Goal: Task Accomplishment & Management: Manage account settings

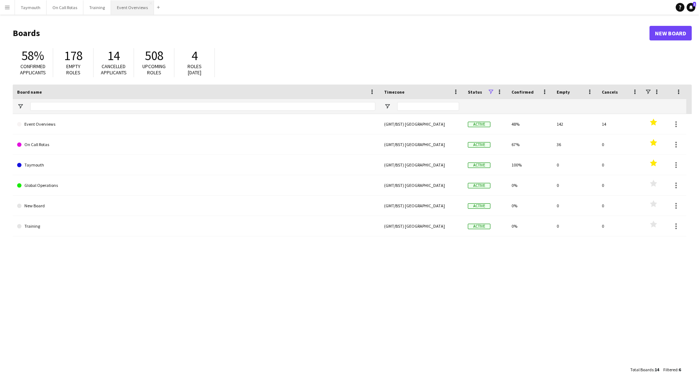
click at [141, 4] on button "Event Overviews Close" at bounding box center [132, 7] width 43 height 14
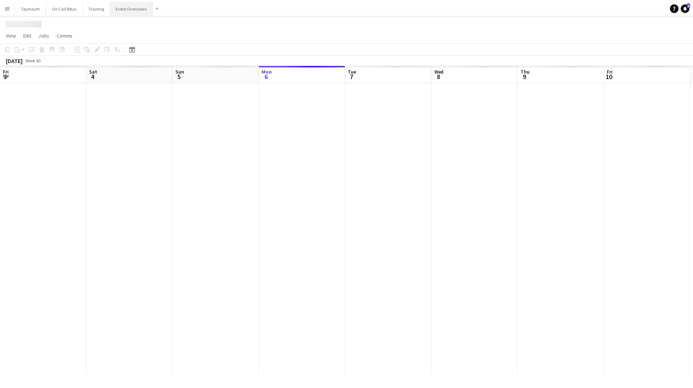
scroll to position [0, 174]
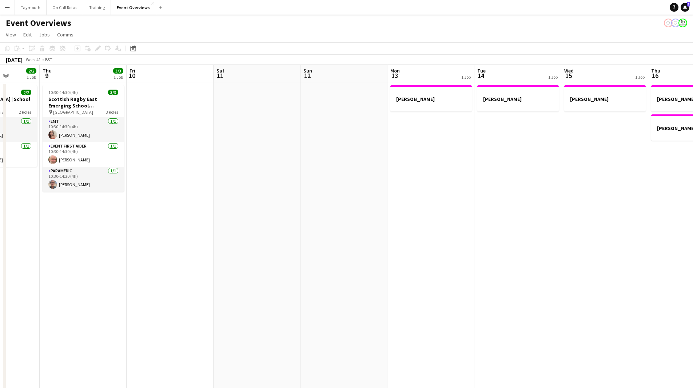
drag, startPoint x: 434, startPoint y: 263, endPoint x: 224, endPoint y: 253, distance: 209.9
click at [106, 260] on app-calendar-viewport "Sun 5 Mon 6 Tue 7 3/5 2 Jobs Wed 8 2/2 1 Job Thu 9 3/3 1 Job Fri 10 Sat 11 Sun …" at bounding box center [346, 362] width 693 height 595
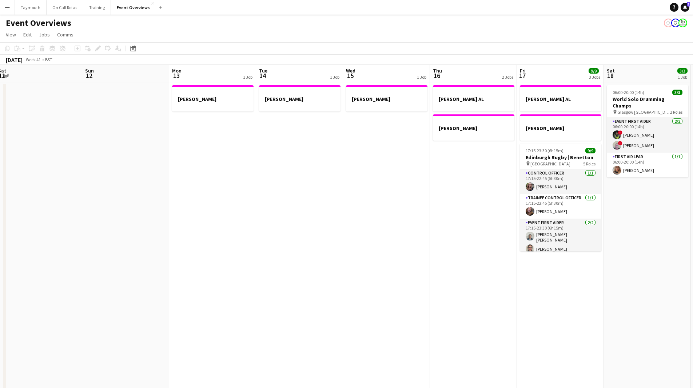
drag, startPoint x: 297, startPoint y: 253, endPoint x: 102, endPoint y: 257, distance: 195.1
click at [102, 257] on app-calendar-viewport "Wed 8 2/2 1 Job Thu 9 3/3 1 Job Fri 10 Sat 11 Sun 12 Mon 13 1 Job Tue 14 1 Job …" at bounding box center [346, 362] width 693 height 595
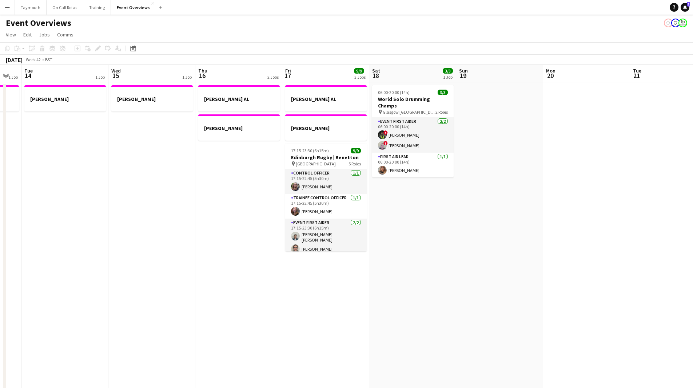
drag, startPoint x: 249, startPoint y: 244, endPoint x: 76, endPoint y: 245, distance: 172.2
click at [76, 245] on app-calendar-viewport "Sat 11 Sun 12 Mon 13 1 Job Tue 14 1 Job Wed 15 1 Job Thu 16 2 Jobs Fri 17 9/9 3…" at bounding box center [346, 362] width 693 height 595
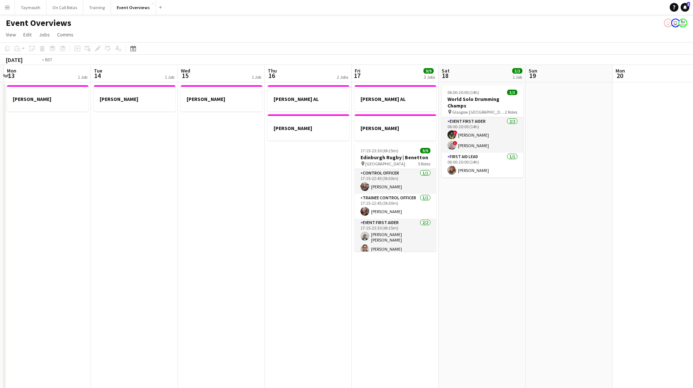
drag, startPoint x: 77, startPoint y: 245, endPoint x: 552, endPoint y: 242, distance: 475.0
click at [551, 242] on app-calendar-viewport "Sat 11 Sun 12 Mon 13 1 Job Tue 14 1 Job Wed 15 1 Job Thu 16 2 Jobs Fri 17 9/9 3…" at bounding box center [346, 362] width 693 height 595
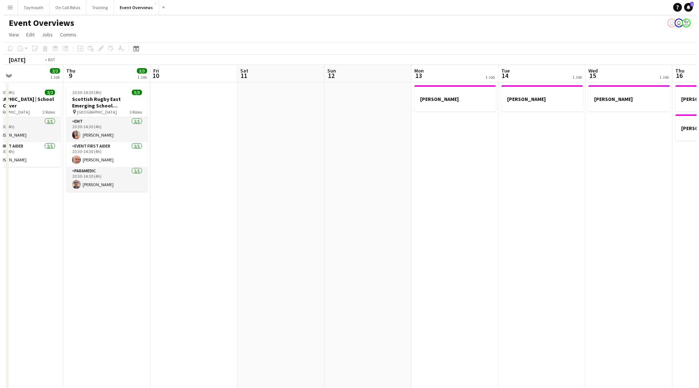
scroll to position [0, 161]
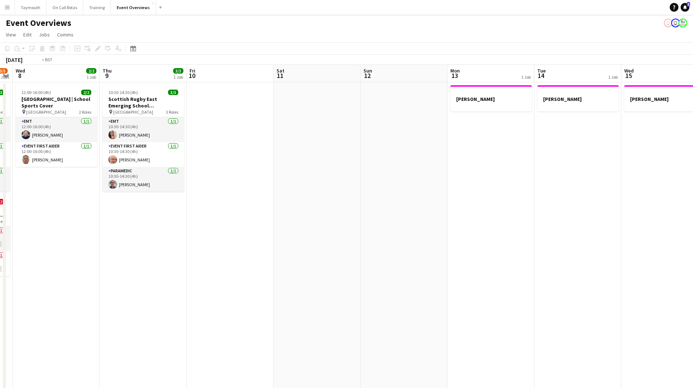
drag, startPoint x: 445, startPoint y: 242, endPoint x: 452, endPoint y: 242, distance: 7.7
click at [452, 242] on app-calendar-viewport "Mon 6 Tue 7 3/5 2 Jobs Wed 8 2/2 1 Job Thu 9 3/3 1 Job Fri 10 Sat 11 Sun 12 Mon…" at bounding box center [346, 362] width 693 height 595
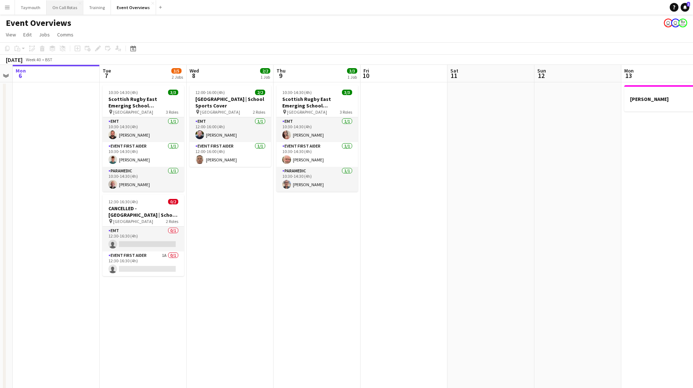
click at [56, 7] on button "On Call Rotas Close" at bounding box center [65, 7] width 37 height 14
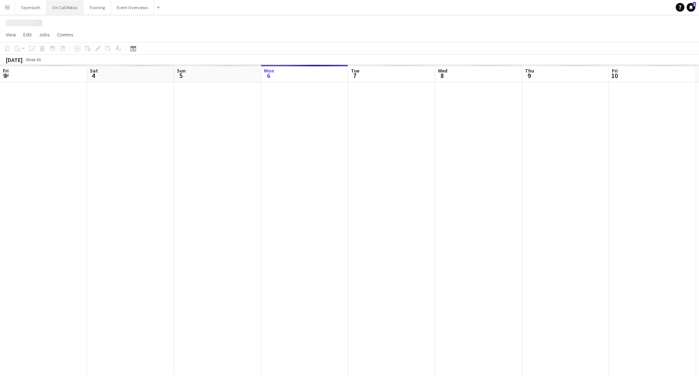
scroll to position [0, 174]
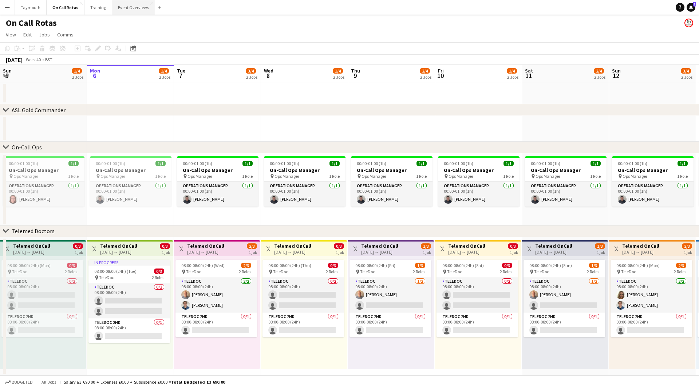
click at [140, 9] on button "Event Overviews Close" at bounding box center [133, 7] width 43 height 14
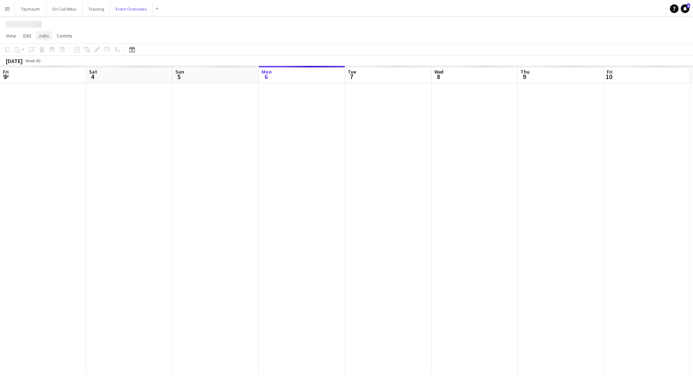
scroll to position [0, 174]
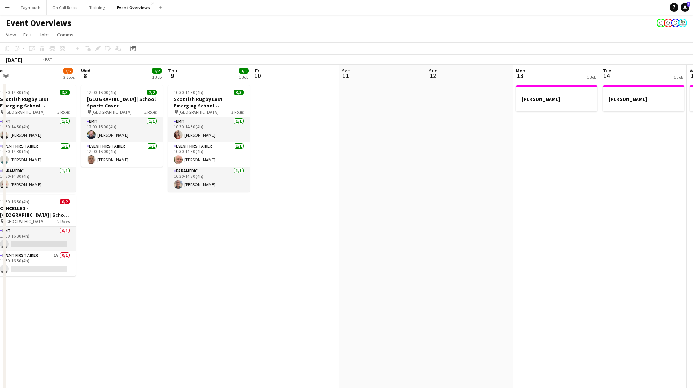
drag, startPoint x: 442, startPoint y: 268, endPoint x: 292, endPoint y: 281, distance: 151.0
click at [128, 279] on app-calendar-viewport "Fri 3 15/23 3 Jobs Sat 4 13/13 7 Jobs Sun 5 Mon 6 Tue 7 3/5 2 Jobs Wed 8 2/2 1 …" at bounding box center [346, 362] width 693 height 595
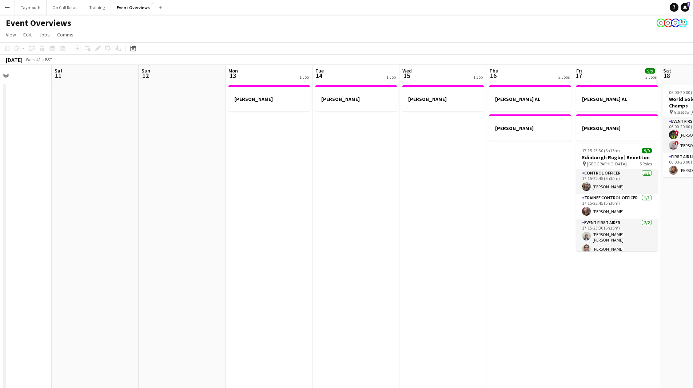
click at [274, 283] on app-calendar-viewport "Tue 7 3/5 2 Jobs Wed 8 2/2 1 Job Thu 9 3/3 1 Job Fri 10 Sat 11 Sun 12 Mon 13 1 …" at bounding box center [346, 362] width 693 height 595
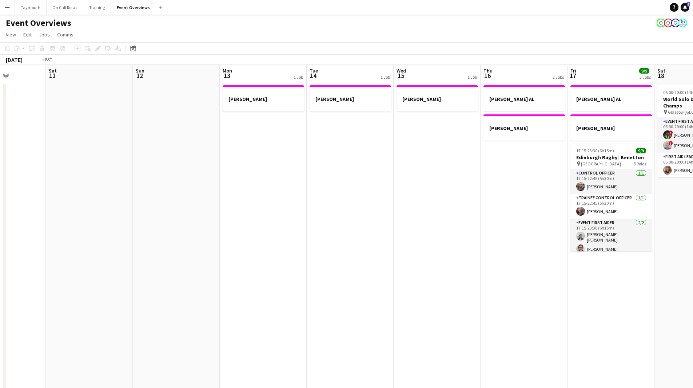
drag, startPoint x: 212, startPoint y: 289, endPoint x: 629, endPoint y: 261, distance: 418.1
click at [629, 261] on app-calendar-viewport "Wed 8 2/2 1 Job Thu 9 3/3 1 Job Fri 10 Sat 11 Sun 12 Mon 13 1 Job Tue 14 1 Job …" at bounding box center [346, 362] width 693 height 595
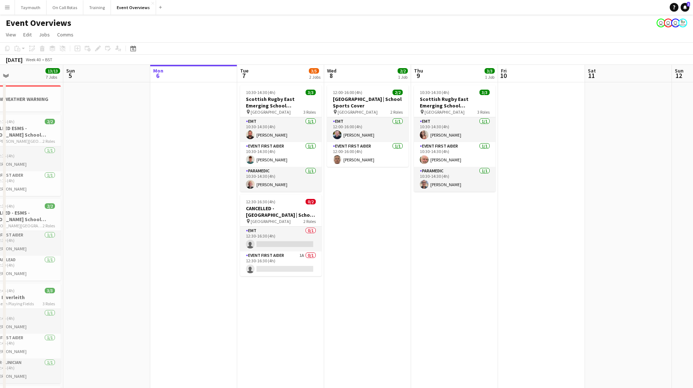
drag, startPoint x: 400, startPoint y: 282, endPoint x: 505, endPoint y: 269, distance: 105.3
click at [505, 269] on app-calendar-viewport "Thu 2 Fri 3 15/23 3 Jobs Sat 4 13/13 7 Jobs Sun 5 Mon 6 Tue 7 3/5 2 Jobs Wed 8 …" at bounding box center [346, 362] width 693 height 595
drag, startPoint x: 301, startPoint y: 99, endPoint x: 138, endPoint y: 46, distance: 171.2
click at [269, 89] on app-calendar-viewport "Thu 2 Fri 3 15/23 3 Jobs Sat 4 13/13 7 Jobs Sun 5 Mon 6 Tue 7 3/5 2 Jobs Wed 8 …" at bounding box center [346, 362] width 693 height 595
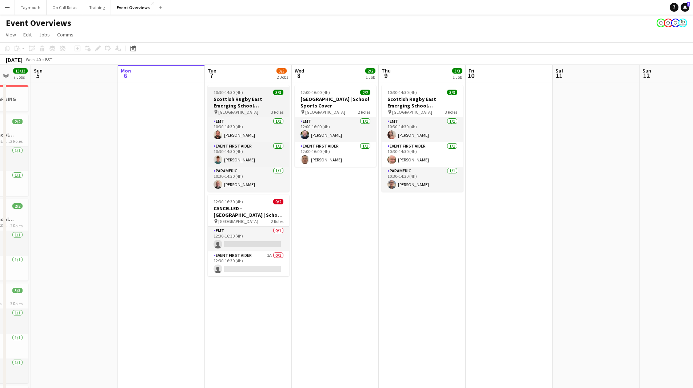
click at [251, 91] on div "10:30-14:30 (4h) 3/3" at bounding box center [249, 92] width 82 height 5
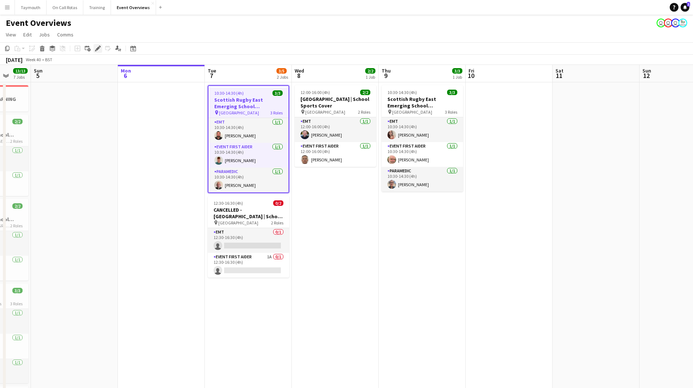
click at [95, 48] on div "Edit" at bounding box center [98, 48] width 9 height 9
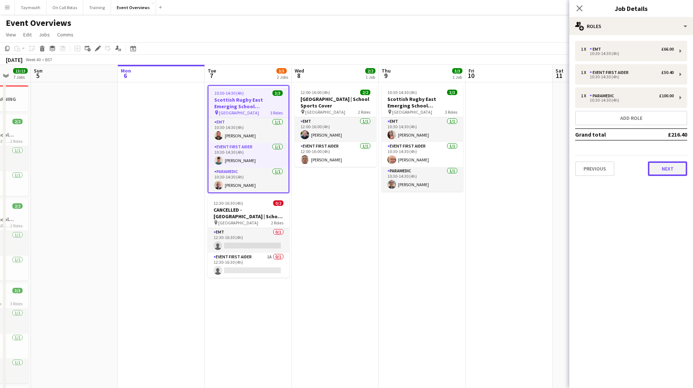
click at [677, 164] on button "Next" at bounding box center [667, 168] width 39 height 15
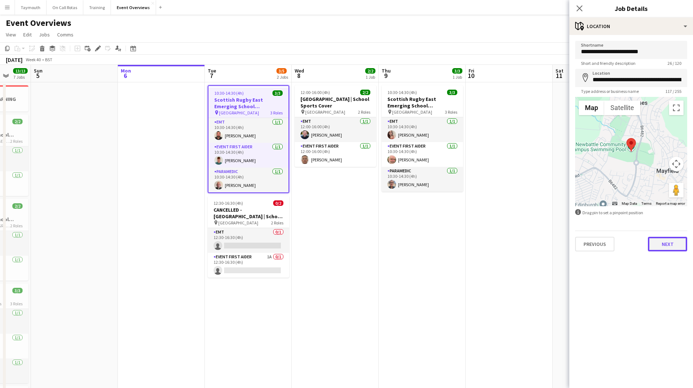
click at [677, 241] on button "Next" at bounding box center [667, 244] width 39 height 15
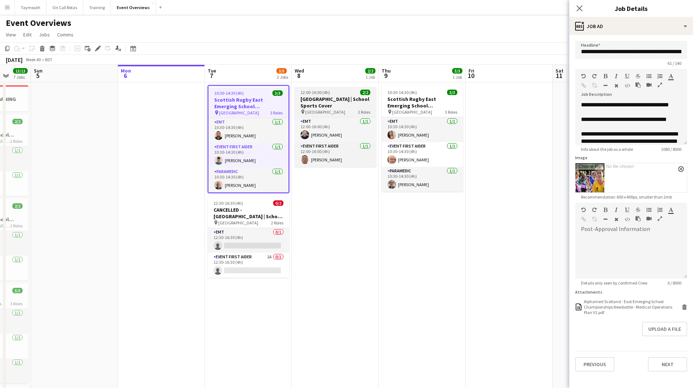
click at [342, 100] on h3 "[GEOGRAPHIC_DATA] | School Sports Cover" at bounding box center [336, 102] width 82 height 13
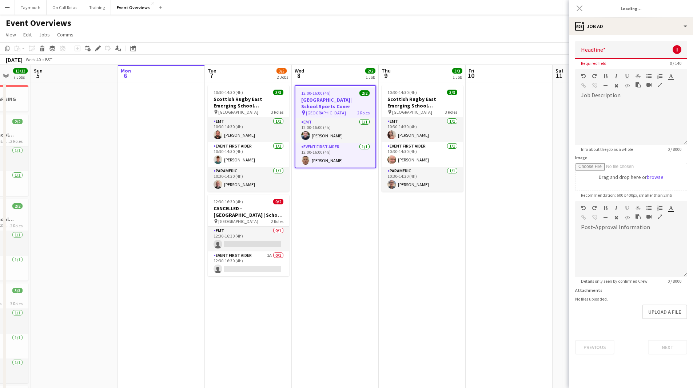
type input "**********"
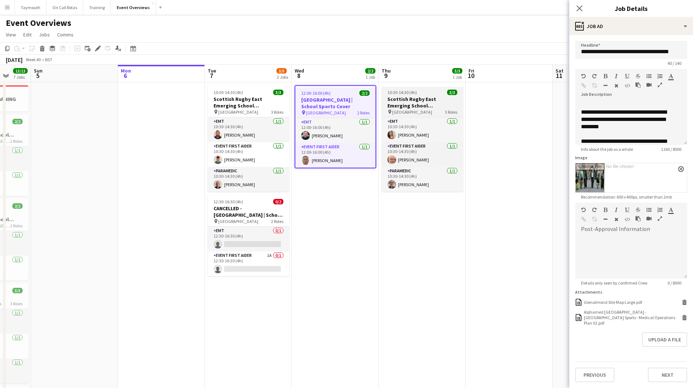
click at [416, 100] on h3 "Scottish Rugby East Emerging School Championships | [GEOGRAPHIC_DATA]" at bounding box center [423, 102] width 82 height 13
type input "**********"
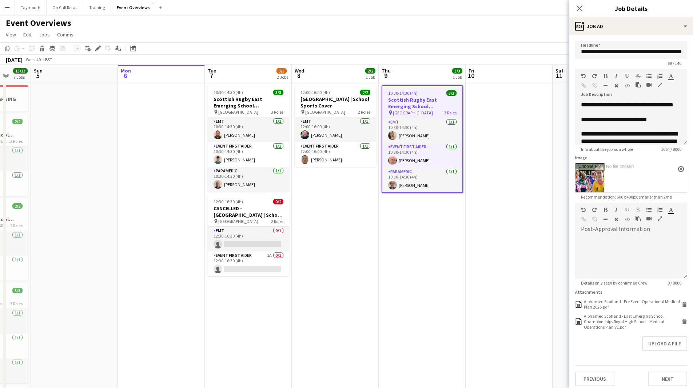
click at [428, 214] on app-date-cell "10:30-14:30 (4h) 3/3 Scottish Rugby East Emerging School Championships | Royal …" at bounding box center [422, 371] width 87 height 578
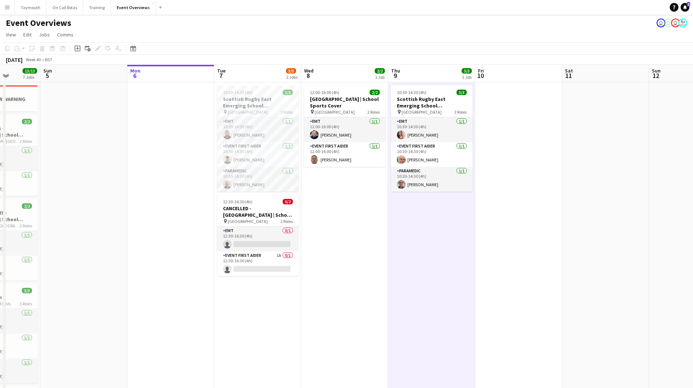
drag, startPoint x: 422, startPoint y: 262, endPoint x: 226, endPoint y: 280, distance: 195.9
click at [142, 293] on app-calendar-viewport "Thu 2 Fri 3 15/23 3 Jobs Sat 4 13/13 7 Jobs Sun 5 Mon 6 Tue 7 3/5 2 Jobs Wed 8 …" at bounding box center [346, 362] width 693 height 595
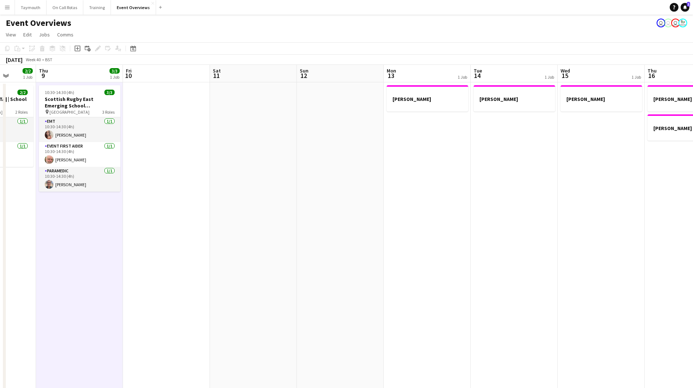
drag, startPoint x: 408, startPoint y: 279, endPoint x: 74, endPoint y: 276, distance: 334.2
click at [76, 283] on app-calendar-viewport "Mon 6 Tue 7 3/5 2 Jobs Wed 8 2/2 1 Job Thu 9 3/3 1 Job Fri 10 Sat 11 Sun 12 Mon…" at bounding box center [346, 362] width 693 height 595
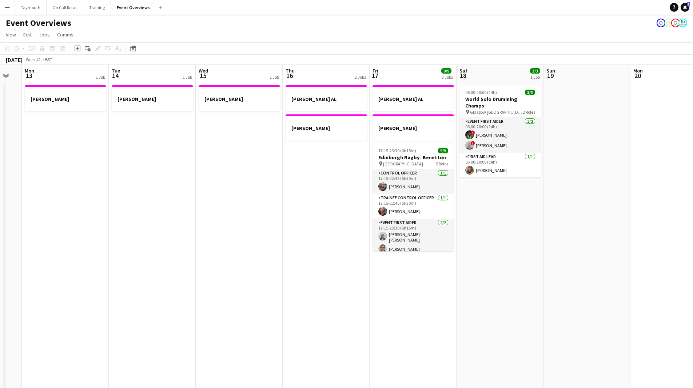
click at [39, 298] on app-calendar-viewport "Fri 10 Sat 11 Sun 12 Mon 13 1 Job Tue 14 1 Job Wed 15 1 Job Thu 16 2 Jobs Fri 1…" at bounding box center [346, 362] width 693 height 595
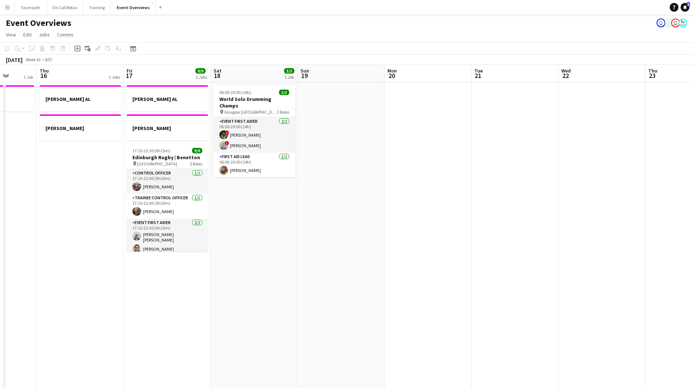
drag, startPoint x: 414, startPoint y: 284, endPoint x: 80, endPoint y: 280, distance: 334.2
click at [80, 281] on app-calendar-viewport "Mon 13 1 Job Tue 14 1 Job Wed 15 1 Job Thu 16 2 Jobs Fri 17 9/9 3 Jobs Sat 18 3…" at bounding box center [346, 362] width 693 height 595
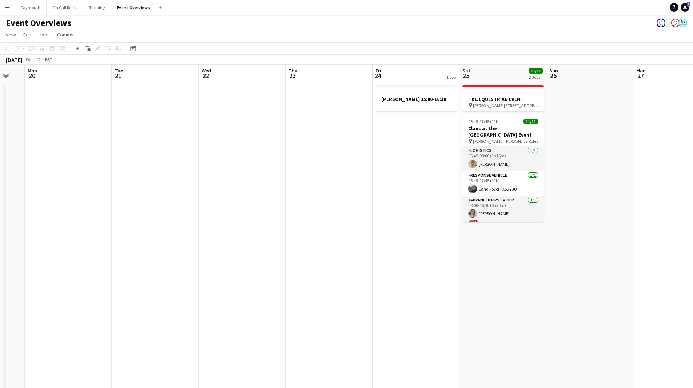
drag, startPoint x: 17, startPoint y: 301, endPoint x: 106, endPoint y: 290, distance: 89.5
click at [16, 301] on app-calendar-viewport "Fri 17 9/9 3 Jobs Sat 18 3/3 1 Job Sun 19 Mon 20 Tue 21 Wed 22 Thu 23 Fri 24 1 …" at bounding box center [346, 362] width 693 height 595
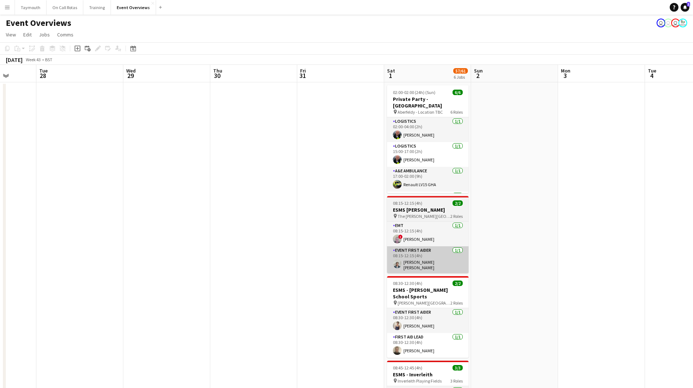
drag, startPoint x: 52, startPoint y: 311, endPoint x: 400, endPoint y: 270, distance: 349.6
click at [55, 309] on app-calendar-viewport "Sat 25 11/11 2 Jobs Sun 26 Mon 27 Tue 28 Wed 29 Thu 30 Fri 31 Sat 1 57/61 6 Job…" at bounding box center [346, 367] width 693 height 605
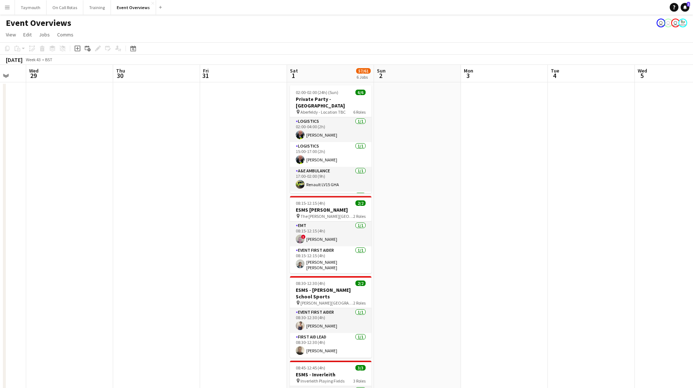
drag, startPoint x: 272, startPoint y: 300, endPoint x: 179, endPoint y: 301, distance: 93.2
click at [179, 302] on app-calendar-viewport "Sun 26 Mon 27 Tue 28 Wed 29 Thu 30 Fri 31 Sat 1 57/61 6 Jobs Sun 2 Mon 3 Tue 4 …" at bounding box center [346, 367] width 693 height 605
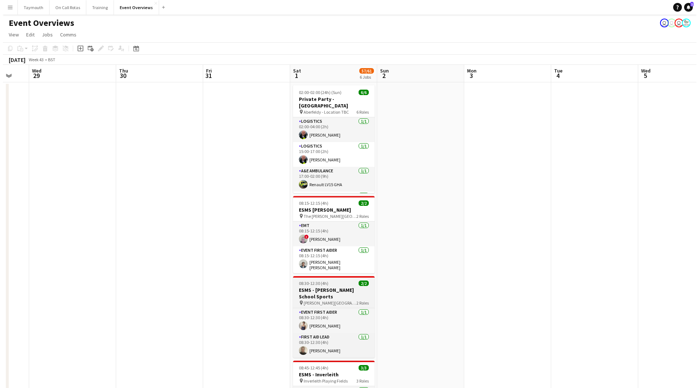
scroll to position [0, 240]
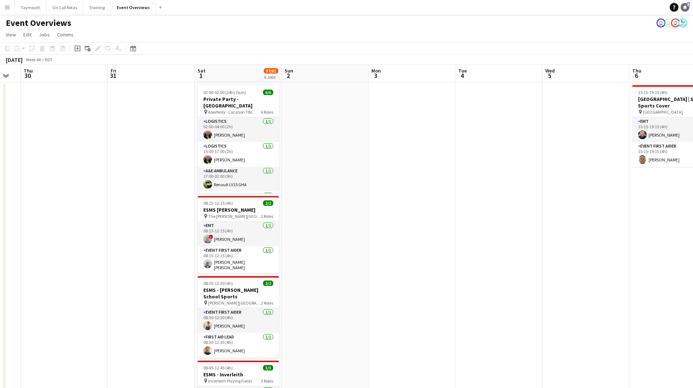
click at [684, 9] on icon "Notifications" at bounding box center [685, 7] width 4 height 4
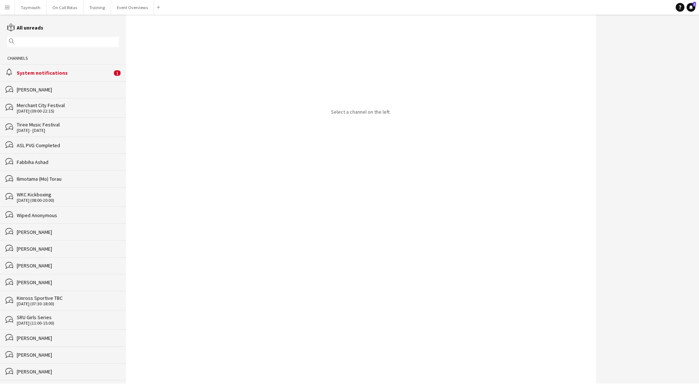
click at [56, 66] on div "alarm System notifications 1" at bounding box center [63, 72] width 126 height 17
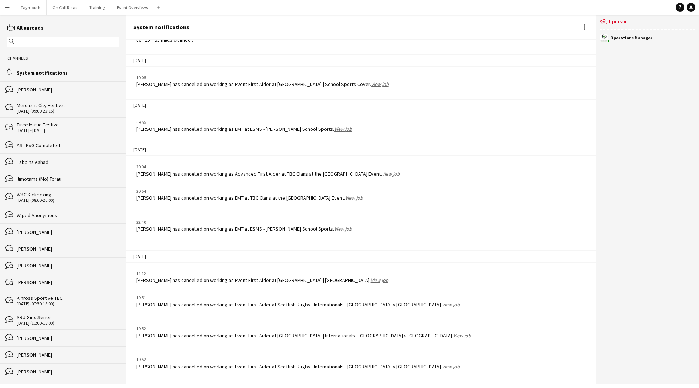
scroll to position [724, 0]
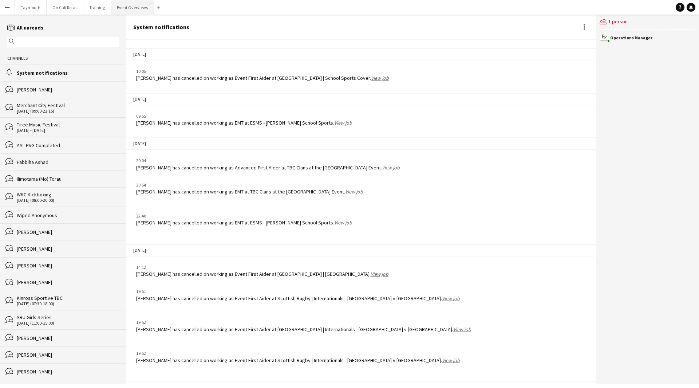
click at [121, 5] on button "Event Overviews Close" at bounding box center [132, 7] width 43 height 14
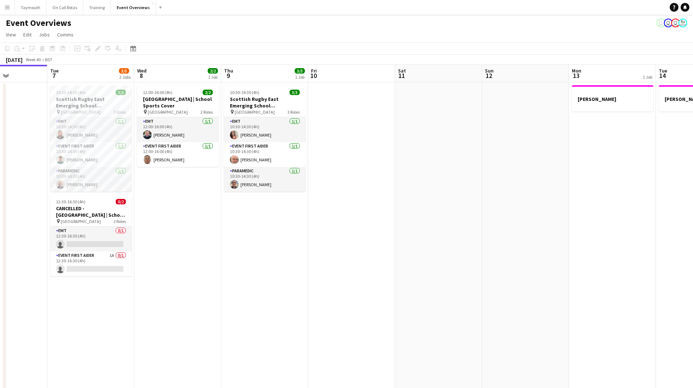
drag, startPoint x: 508, startPoint y: 262, endPoint x: -9, endPoint y: 317, distance: 520.1
click at [0, 317] on html "Menu Boards Boards Boards All jobs Status Workforce Workforce My Workforce Recr…" at bounding box center [346, 330] width 693 height 660
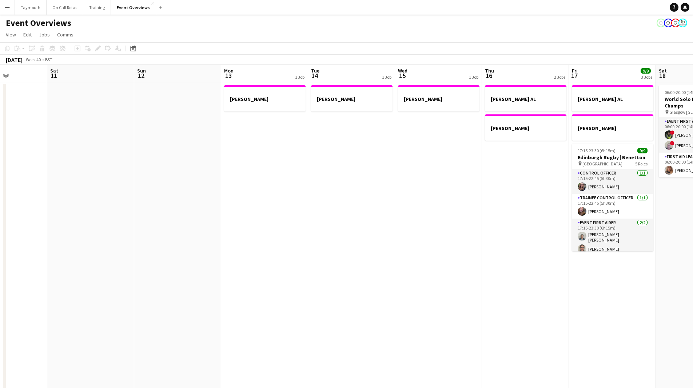
click at [114, 327] on app-calendar-viewport "Wed 8 2/2 1 Job Thu 9 3/3 1 Job Fri 10 Sat 11 Sun 12 Mon 13 1 Job Tue 14 1 Job …" at bounding box center [346, 362] width 693 height 595
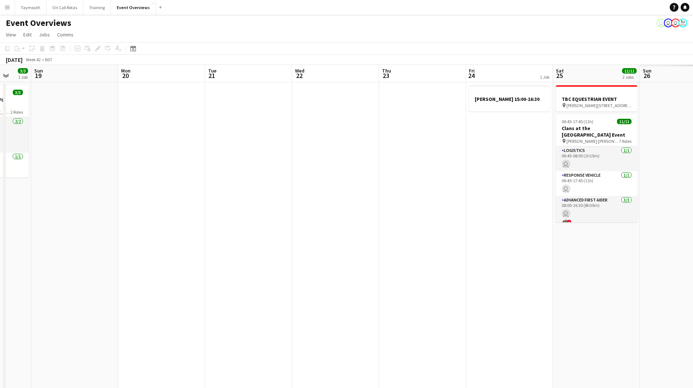
drag, startPoint x: 529, startPoint y: 301, endPoint x: 197, endPoint y: 329, distance: 333.1
click at [164, 337] on app-calendar-viewport "Wed 15 1 Job Thu 16 2 Jobs Fri 17 9/9 3 Jobs Sat 18 3/3 1 Job Sun 19 Mon 20 Tue…" at bounding box center [346, 362] width 693 height 595
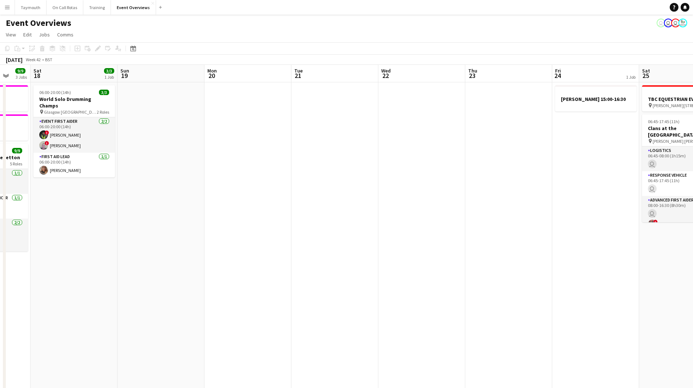
drag, startPoint x: 359, startPoint y: 328, endPoint x: 186, endPoint y: 347, distance: 174.3
click at [186, 347] on app-calendar-viewport "Wed 15 1 Job Thu 16 2 Jobs Fri 17 9/9 3 Jobs Sat 18 3/3 1 Job Sun 19 Mon 20 Tue…" at bounding box center [346, 362] width 693 height 595
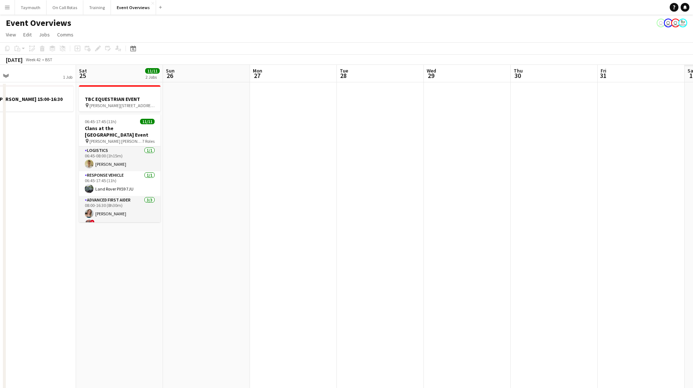
drag, startPoint x: 206, startPoint y: 336, endPoint x: 147, endPoint y: 338, distance: 59.3
click at [148, 338] on app-calendar-viewport "Tue 21 Wed 22 Thu 23 Fri 24 1 Job Sat 25 11/11 2 Jobs Sun 26 Mon 27 Tue 28 Wed …" at bounding box center [346, 362] width 693 height 595
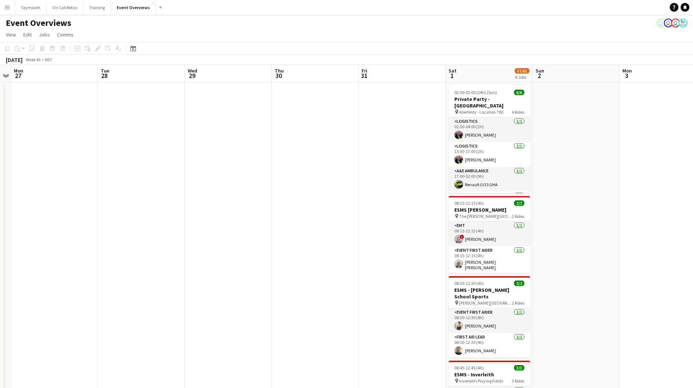
drag, startPoint x: 485, startPoint y: 289, endPoint x: 336, endPoint y: 307, distance: 150.0
click at [284, 320] on app-calendar-viewport "Fri 24 1 Job Sat 25 11/11 2 Jobs Sun 26 Mon 27 Tue 28 Wed 29 Thu 30 Fri 31 Sat …" at bounding box center [346, 367] width 693 height 605
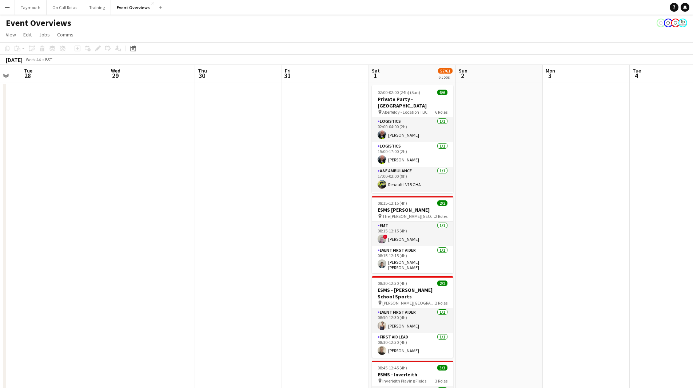
drag, startPoint x: 601, startPoint y: 268, endPoint x: 243, endPoint y: 266, distance: 358.2
click at [195, 278] on app-calendar-viewport "Sat 25 11/11 2 Jobs Sun 26 Mon 27 Tue 28 Wed 29 Thu 30 Fri 31 Sat 1 57/61 6 Job…" at bounding box center [346, 367] width 693 height 605
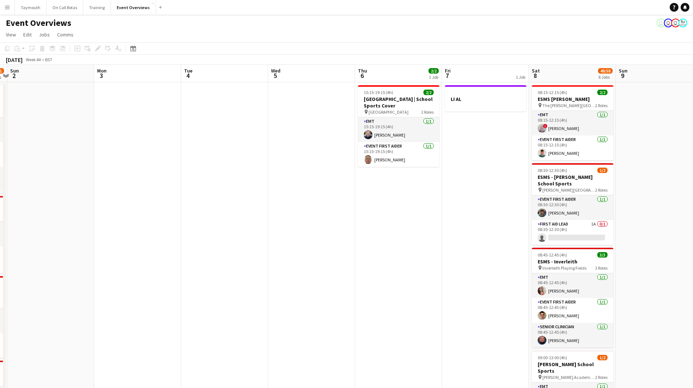
drag, startPoint x: 389, startPoint y: 284, endPoint x: 307, endPoint y: 284, distance: 81.9
click at [307, 284] on app-calendar-viewport "Thu 30 Fri 31 Sat 1 57/61 6 Jobs Sun 2 Mon 3 Tue 4 Wed 5 Thu 6 2/2 1 Job Fri 7 …" at bounding box center [346, 367] width 693 height 605
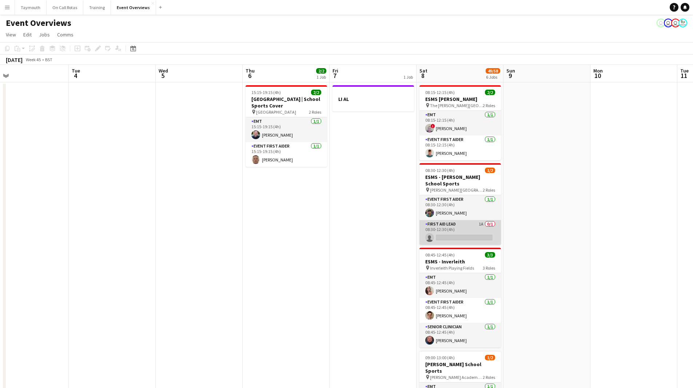
click at [460, 223] on app-card-role "First Aid Lead 1A 0/1 08:30-12:30 (4h) single-neutral-actions" at bounding box center [461, 232] width 82 height 25
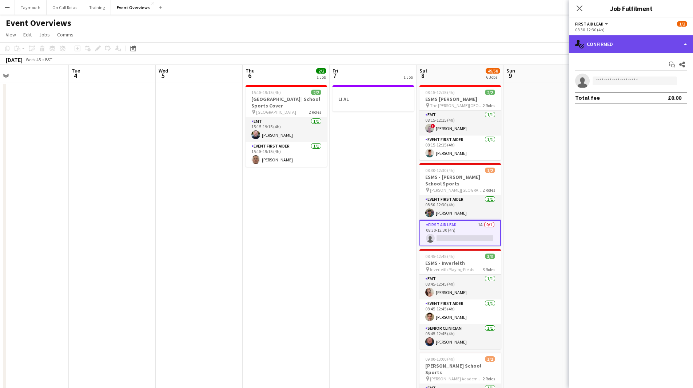
click at [627, 45] on div "single-neutral-actions-check-2 Confirmed" at bounding box center [632, 43] width 124 height 17
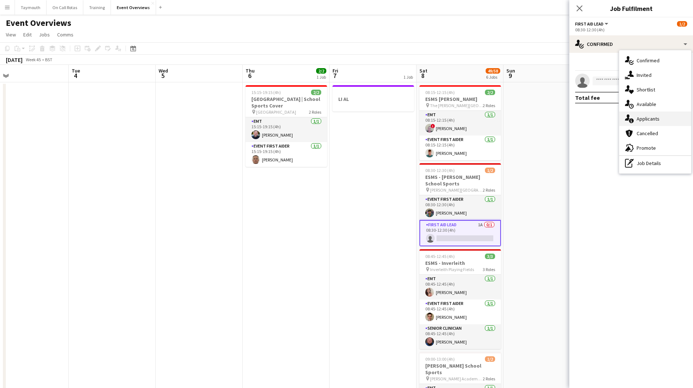
click at [661, 126] on div "single-neutral-actions-information Applicants" at bounding box center [656, 118] width 72 height 15
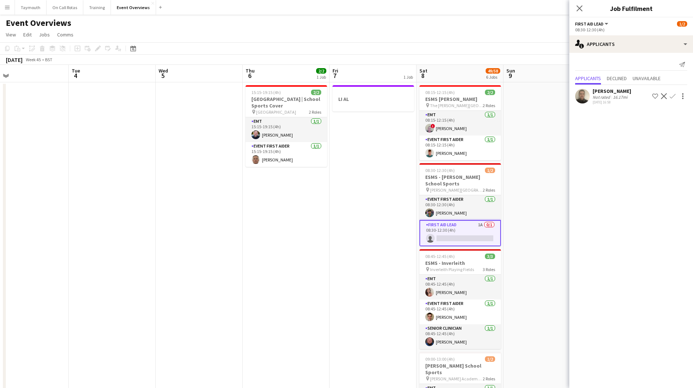
click at [625, 96] on div "16.17mi" at bounding box center [620, 96] width 17 height 5
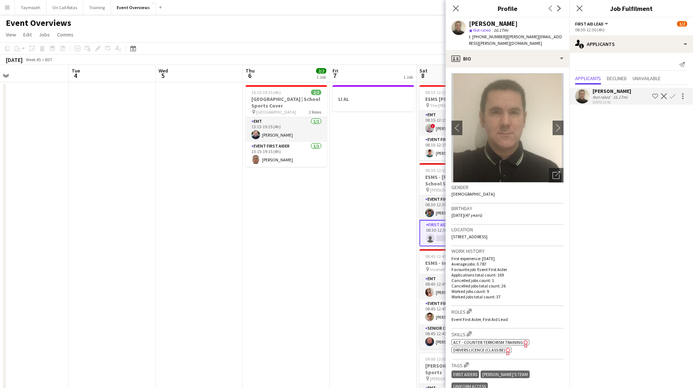
click at [673, 93] on app-icon "Confirm" at bounding box center [673, 96] width 6 height 6
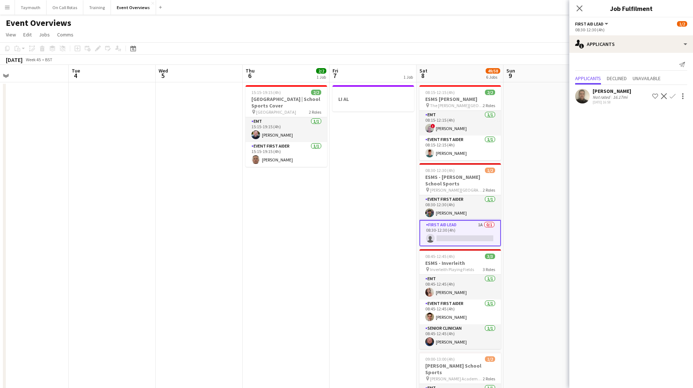
click at [674, 95] on app-icon "Confirm" at bounding box center [673, 96] width 6 height 6
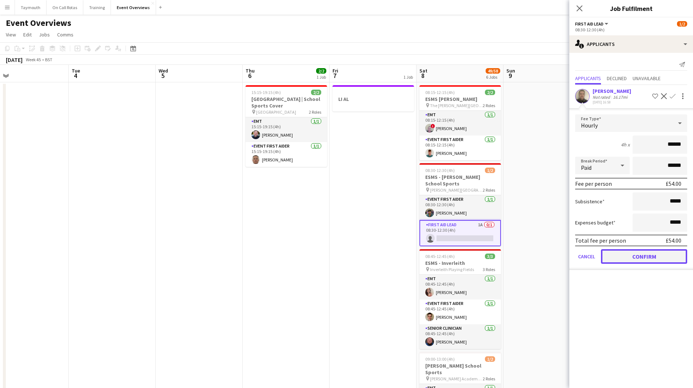
click at [629, 254] on button "Confirm" at bounding box center [644, 256] width 86 height 15
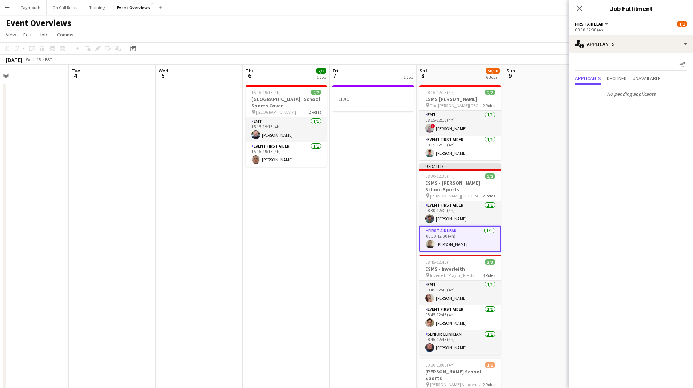
click at [534, 244] on app-date-cell at bounding box center [547, 375] width 87 height 587
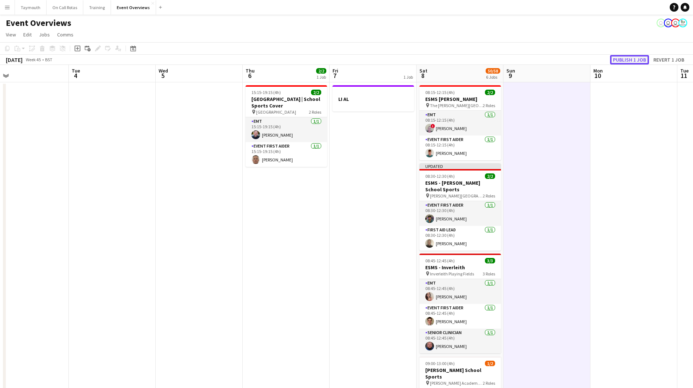
click at [638, 60] on button "Publish 1 job" at bounding box center [629, 59] width 39 height 9
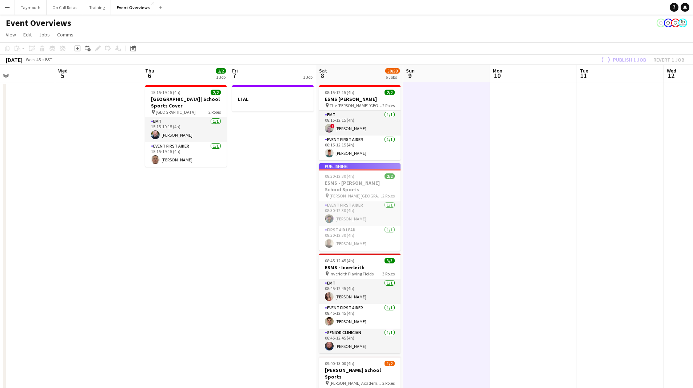
drag, startPoint x: 643, startPoint y: 165, endPoint x: 324, endPoint y: 226, distance: 324.8
click at [345, 222] on app-calendar-viewport "Sun 2 Mon 3 Tue 4 Wed 5 Thu 6 2/2 1 Job Fri 7 1 Job Sat 8 50/58 6 Jobs Sun 9 Mo…" at bounding box center [346, 367] width 693 height 605
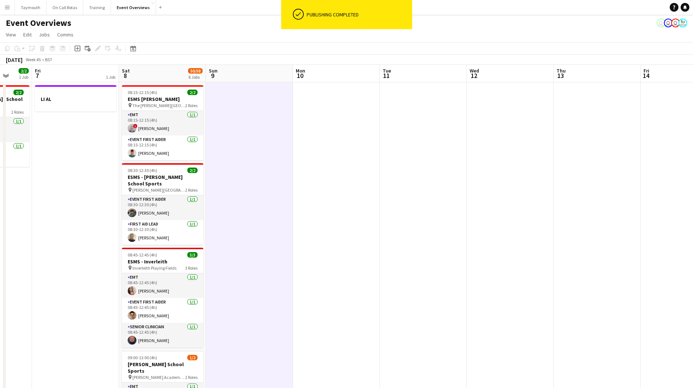
drag, startPoint x: 478, startPoint y: 223, endPoint x: 151, endPoint y: 230, distance: 326.9
click at [153, 232] on app-calendar-viewport "Tue 4 Wed 5 Thu 6 2/2 1 Job Fri 7 1 Job Sat 8 50/58 6 Jobs Sun 9 Mon 10 Tue 11 …" at bounding box center [346, 395] width 693 height 660
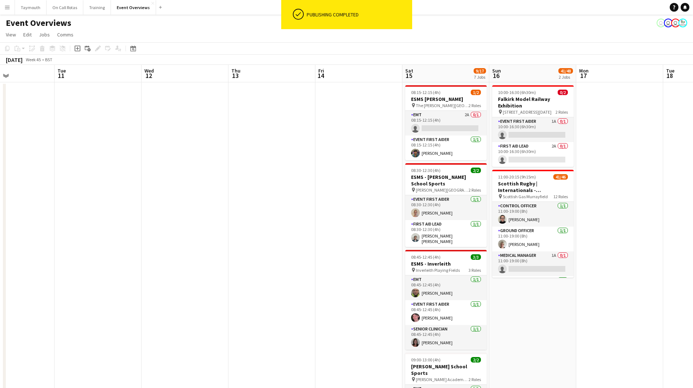
drag, startPoint x: 401, startPoint y: 229, endPoint x: 279, endPoint y: 234, distance: 122.4
click at [281, 235] on app-calendar-viewport "Sat 8 50/58 6 Jobs Sun 9 Mon 10 Tue 11 Wed 12 Thu 13 Fri 14 Sat 15 9/17 7 Jobs …" at bounding box center [346, 395] width 693 height 660
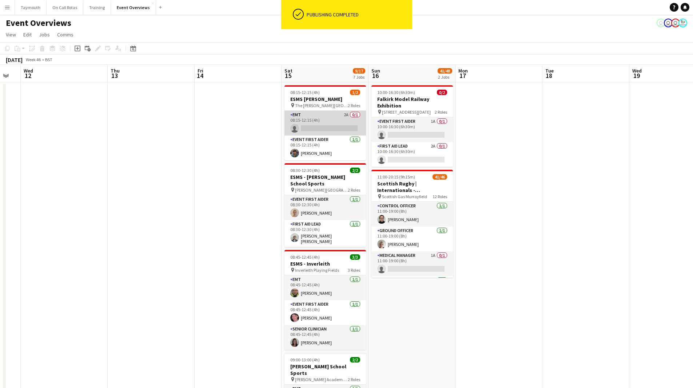
click at [346, 122] on app-card-role "EMT 2A 0/1 08:15-12:15 (4h) single-neutral-actions" at bounding box center [326, 123] width 82 height 25
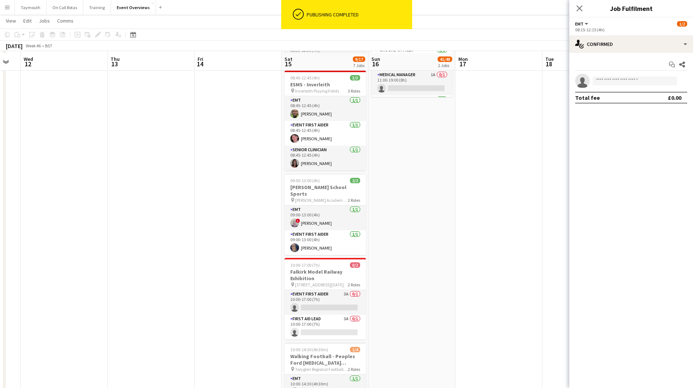
scroll to position [182, 0]
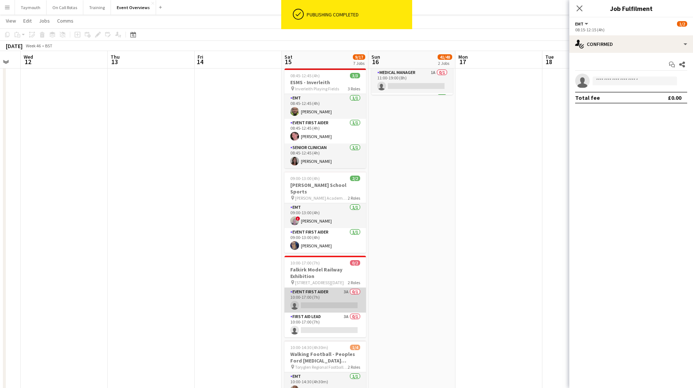
click at [316, 288] on app-card-role "Event First Aider 3A 0/1 10:00-17:00 (7h) single-neutral-actions" at bounding box center [326, 300] width 82 height 25
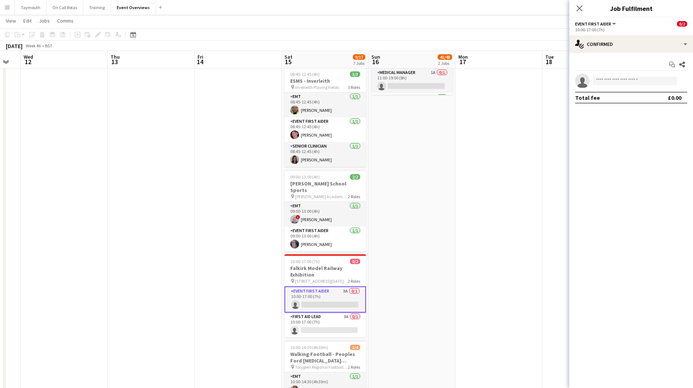
click at [636, 53] on div "Start chat Share single-neutral-actions Total fee £0.00" at bounding box center [632, 81] width 124 height 56
click at [637, 50] on div "single-neutral-actions-check-2 Confirmed" at bounding box center [632, 43] width 124 height 17
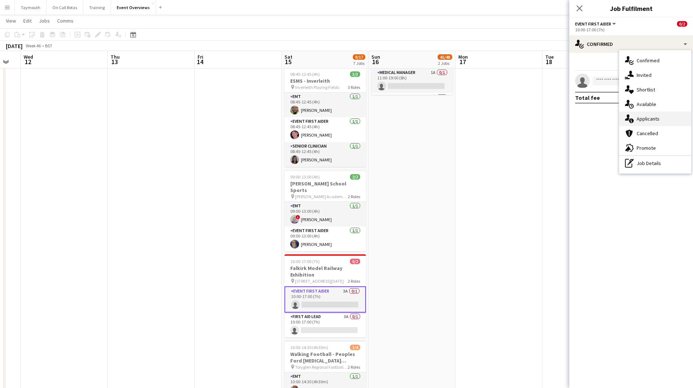
click at [660, 112] on div "single-neutral-actions-information Applicants" at bounding box center [656, 118] width 72 height 15
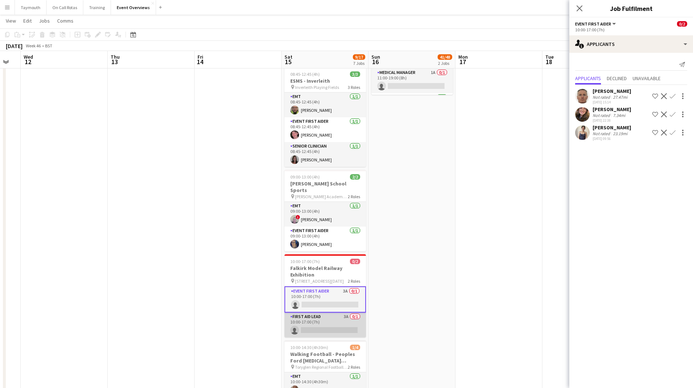
click at [337, 315] on app-card-role "First Aid Lead 3A 0/1 10:00-17:00 (7h) single-neutral-actions" at bounding box center [326, 324] width 82 height 25
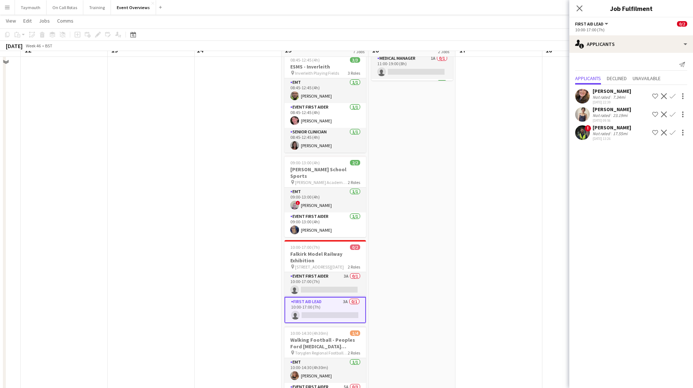
scroll to position [218, 0]
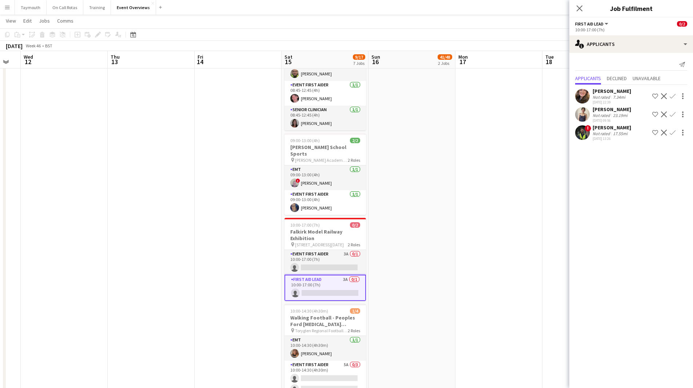
click at [614, 92] on div "[PERSON_NAME]" at bounding box center [612, 91] width 39 height 7
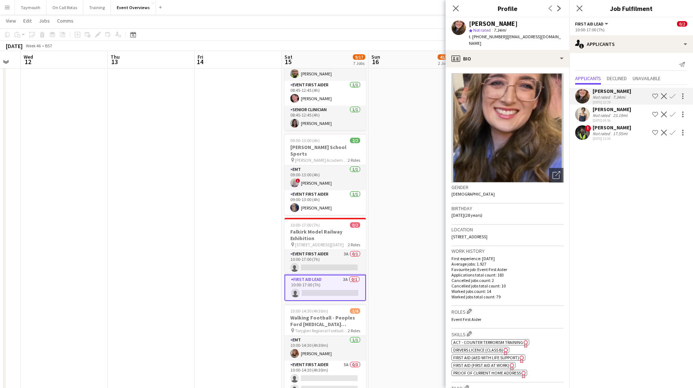
click at [673, 95] on app-icon "Confirm" at bounding box center [673, 96] width 6 height 6
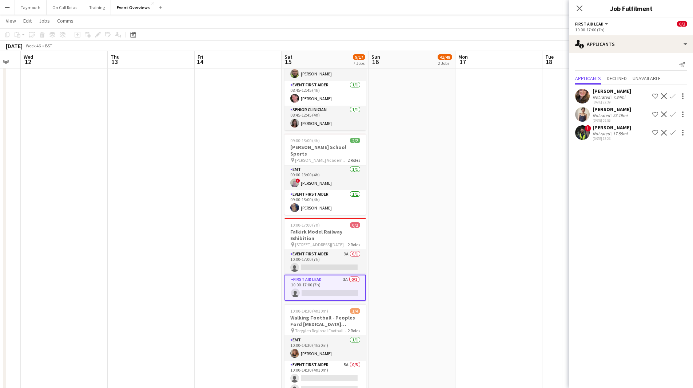
click at [673, 95] on app-icon "Confirm" at bounding box center [673, 96] width 6 height 6
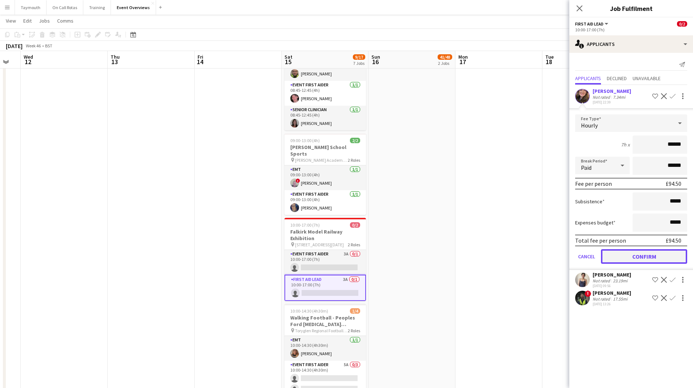
click at [649, 254] on button "Confirm" at bounding box center [644, 256] width 86 height 15
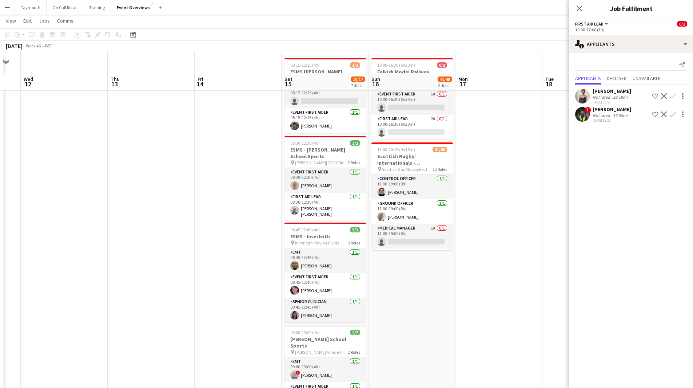
scroll to position [0, 0]
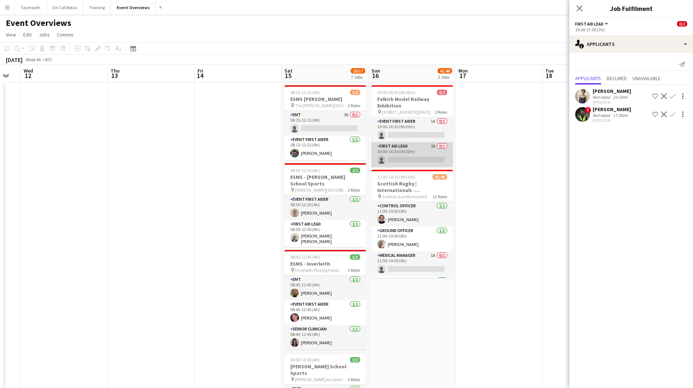
click at [412, 146] on app-card-role "First Aid Lead 2A 0/1 10:00-16:30 (6h30m) single-neutral-actions" at bounding box center [413, 154] width 82 height 25
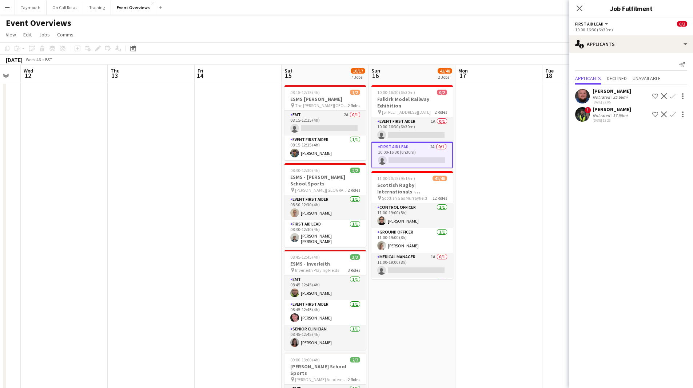
click at [672, 96] on app-icon "Confirm" at bounding box center [673, 96] width 6 height 6
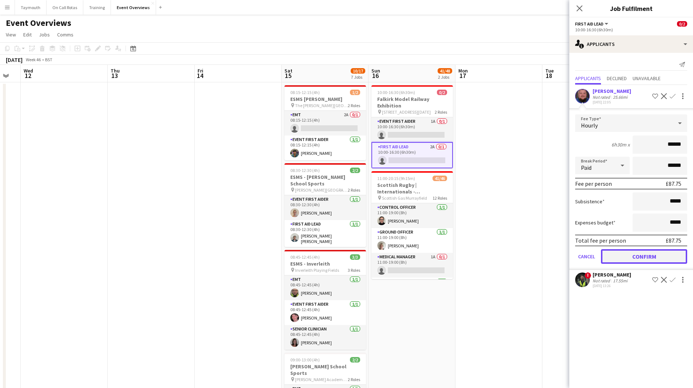
click at [630, 253] on button "Confirm" at bounding box center [644, 256] width 86 height 15
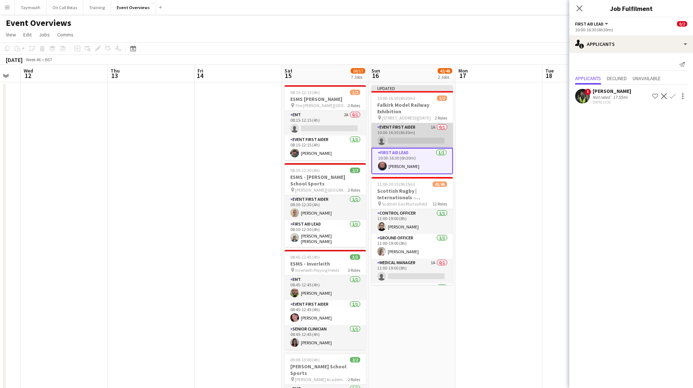
click at [396, 130] on app-card-role "Event First Aider 1A 0/1 10:00-16:30 (6h30m) single-neutral-actions" at bounding box center [413, 135] width 82 height 25
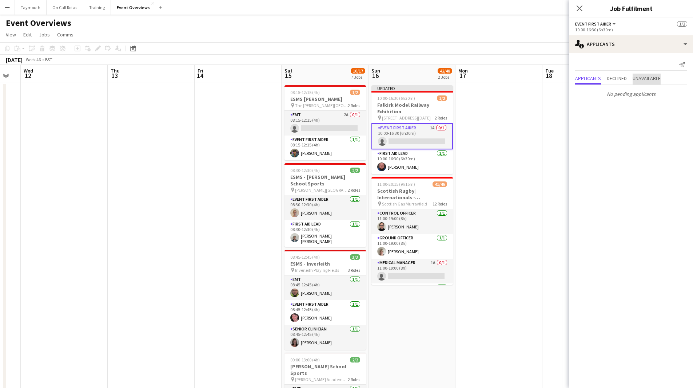
click at [646, 82] on span "Unavailable" at bounding box center [647, 79] width 28 height 11
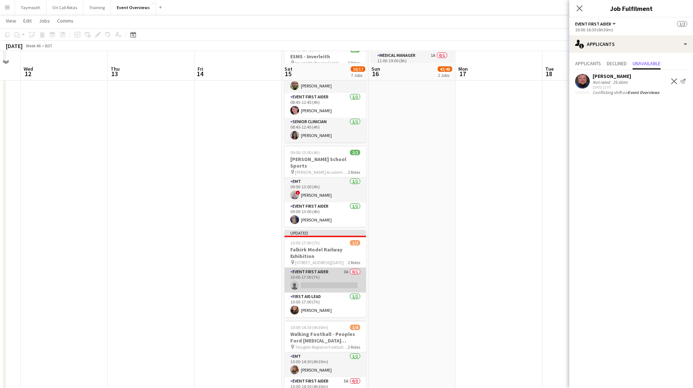
scroll to position [218, 0]
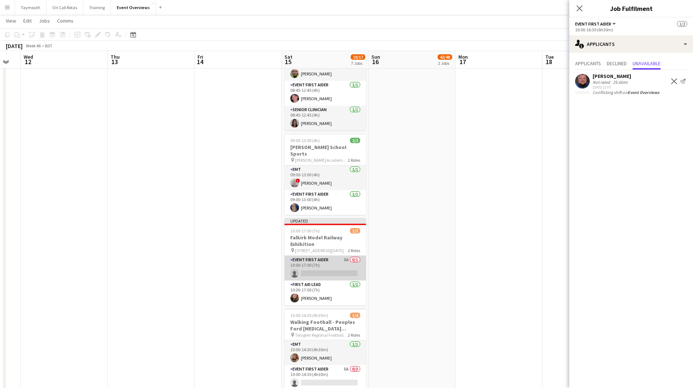
click at [331, 259] on app-card-role "Event First Aider 3A 0/1 10:00-17:00 (7h) single-neutral-actions" at bounding box center [326, 268] width 82 height 25
click at [595, 61] on span "Applicants" at bounding box center [588, 63] width 26 height 5
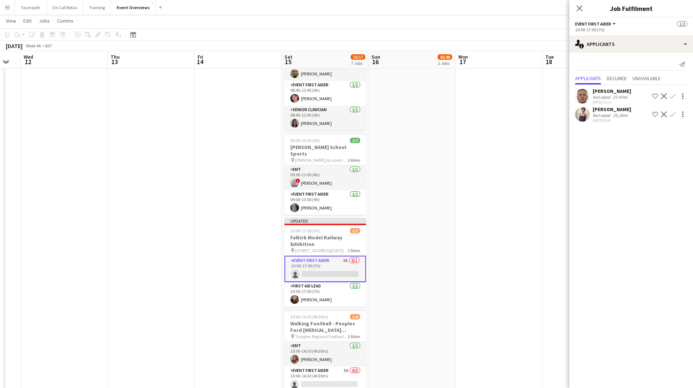
click at [674, 115] on app-icon "Confirm" at bounding box center [673, 114] width 6 height 6
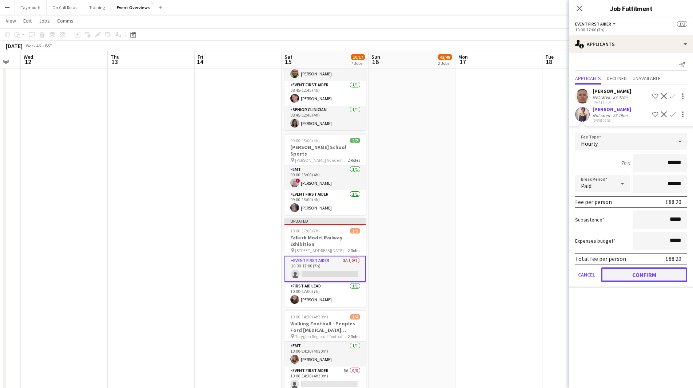
click at [633, 276] on button "Confirm" at bounding box center [644, 274] width 86 height 15
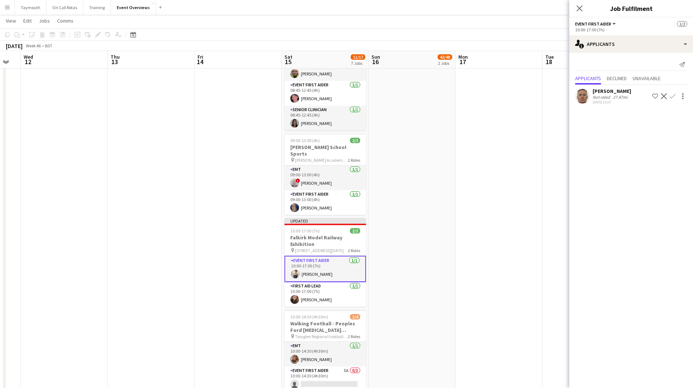
scroll to position [0, 240]
click at [420, 313] on app-date-cell "Updated 10:00-16:30 (6h30m) 1/2 Falkirk Model Railway Exhibition pin [STREET_AD…" at bounding box center [412, 187] width 87 height 648
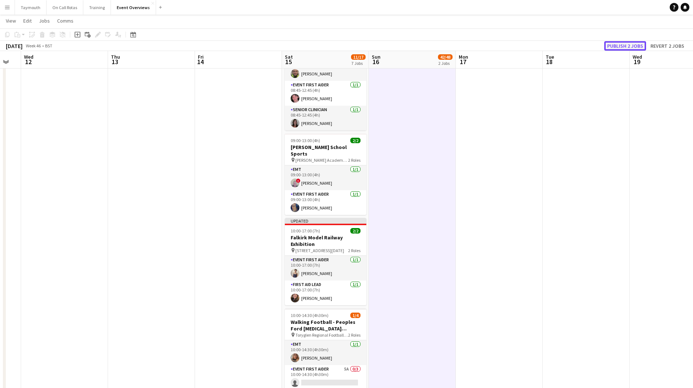
click at [640, 48] on button "Publish 2 jobs" at bounding box center [626, 45] width 42 height 9
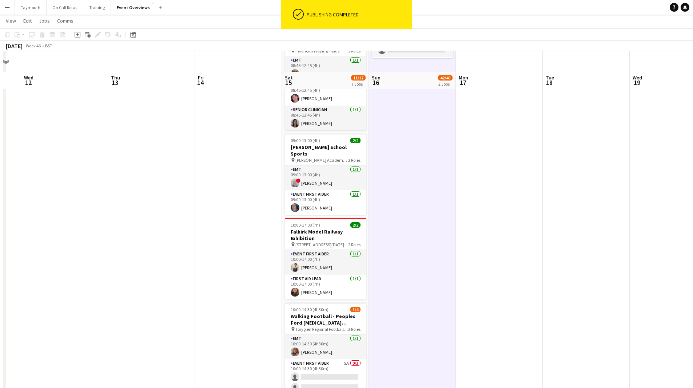
scroll to position [328, 0]
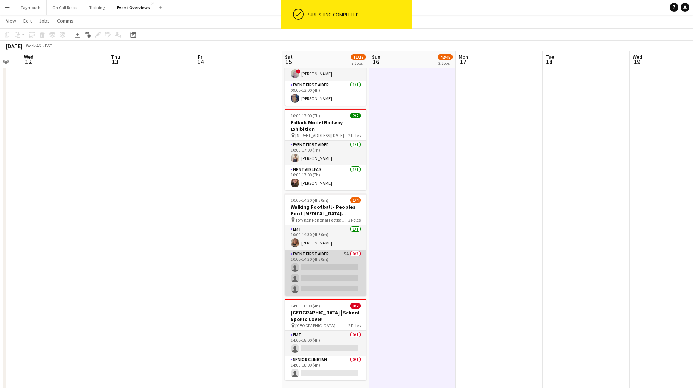
click at [314, 260] on app-card-role "Event First Aider 5A 0/3 10:00-14:30 (4h30m) single-neutral-actions single-neut…" at bounding box center [326, 273] width 82 height 46
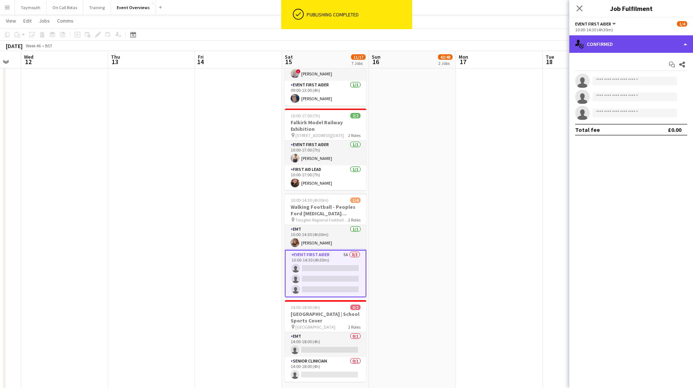
click at [639, 37] on div "single-neutral-actions-check-2 Confirmed" at bounding box center [632, 43] width 124 height 17
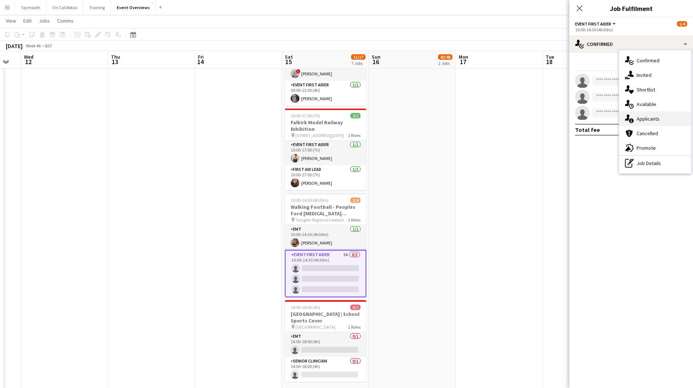
click at [650, 115] on span "Applicants" at bounding box center [648, 118] width 23 height 7
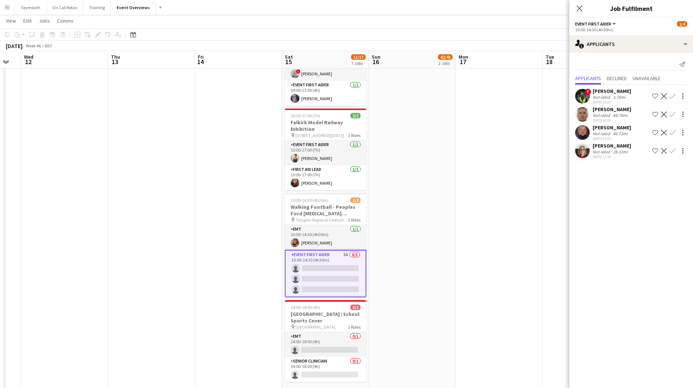
click at [671, 152] on app-icon "Confirm" at bounding box center [673, 151] width 6 height 6
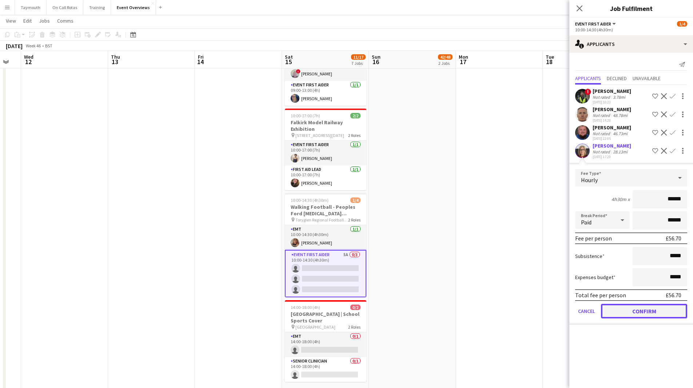
click at [652, 309] on button "Confirm" at bounding box center [644, 311] width 86 height 15
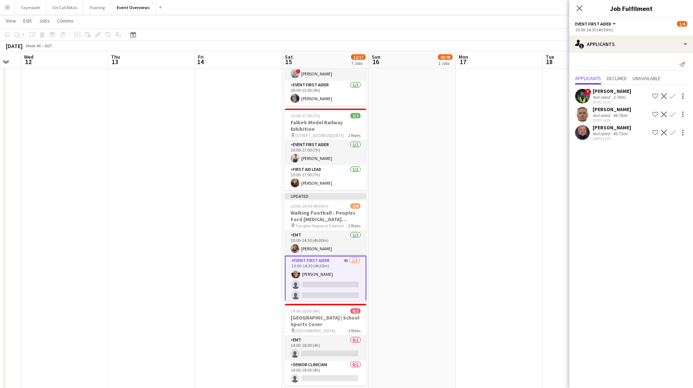
click at [674, 114] on app-icon "Confirm" at bounding box center [673, 114] width 6 height 6
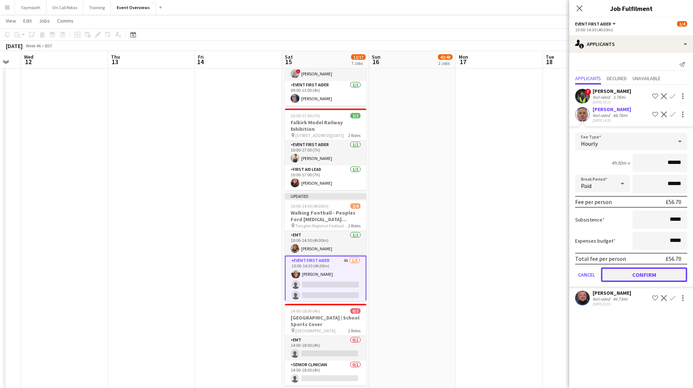
click at [636, 272] on button "Confirm" at bounding box center [644, 274] width 86 height 15
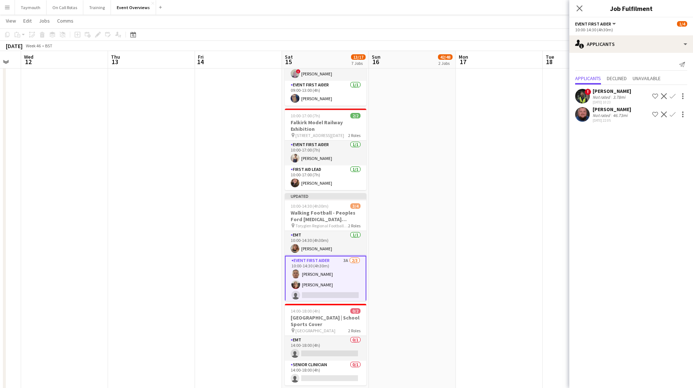
click at [675, 116] on app-icon "Confirm" at bounding box center [673, 114] width 6 height 6
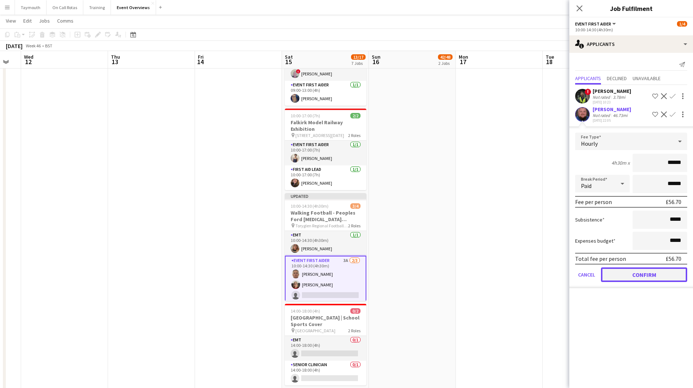
click at [628, 276] on button "Confirm" at bounding box center [644, 274] width 86 height 15
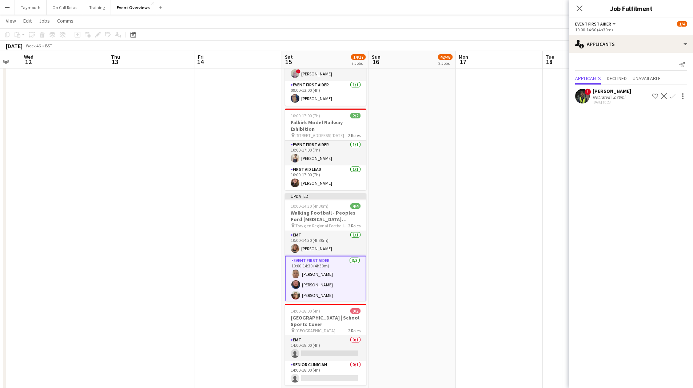
click at [467, 242] on app-date-cell at bounding box center [499, 75] width 87 height 642
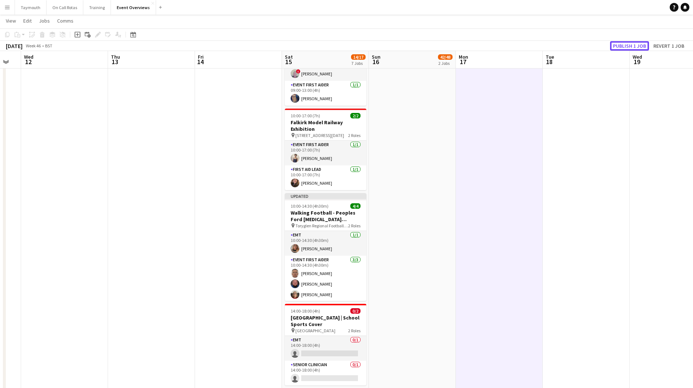
click at [640, 47] on button "Publish 1 job" at bounding box center [629, 45] width 39 height 9
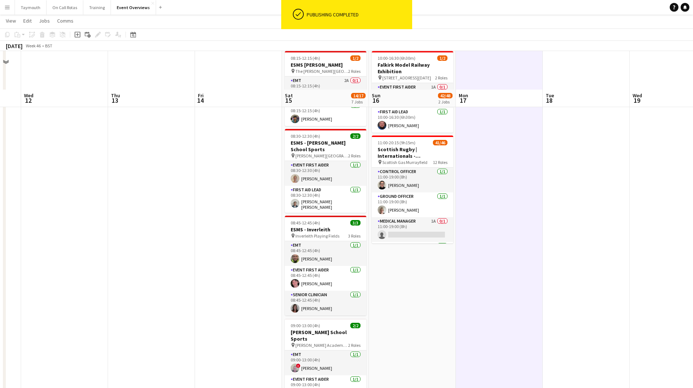
scroll to position [0, 0]
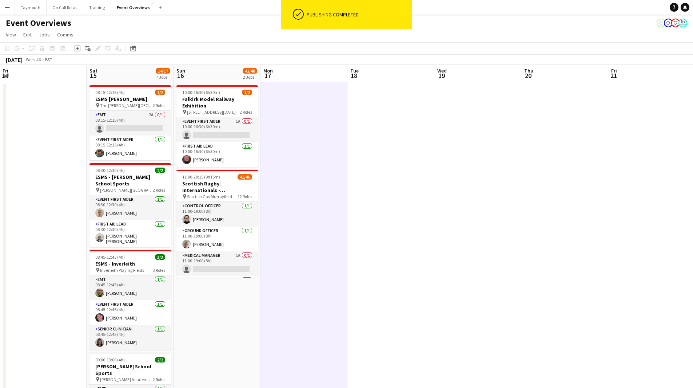
drag, startPoint x: 519, startPoint y: 227, endPoint x: 178, endPoint y: 225, distance: 340.3
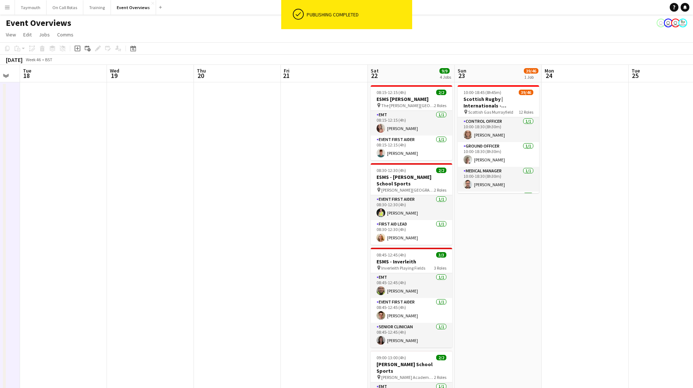
scroll to position [0, 273]
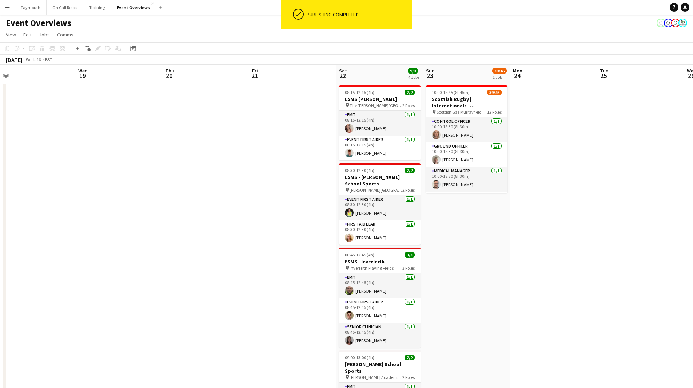
drag, startPoint x: 412, startPoint y: 253, endPoint x: 230, endPoint y: 255, distance: 182.0
click at [230, 255] on app-calendar-viewport "Sat 15 14/17 7 Jobs Sun 16 42/48 2 Jobs Mon 17 Tue 18 Wed 19 Thu 20 Fri 21 Sat …" at bounding box center [346, 395] width 693 height 660
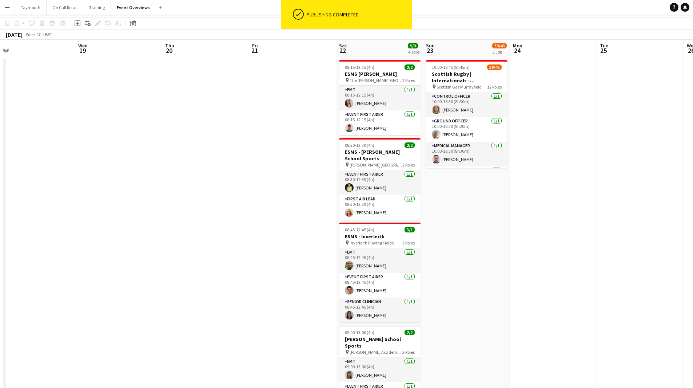
scroll to position [0, 0]
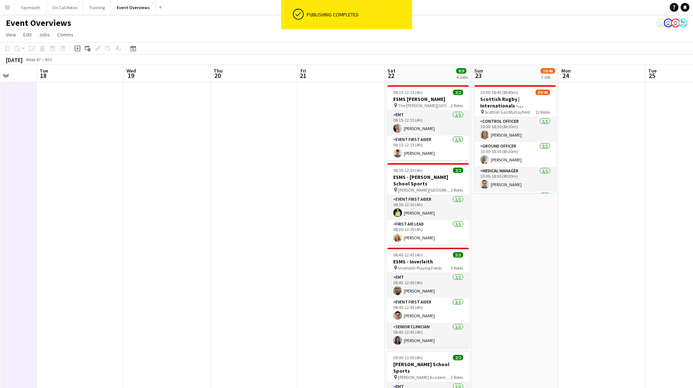
drag, startPoint x: 212, startPoint y: 265, endPoint x: 625, endPoint y: 255, distance: 413.3
click at [604, 250] on app-calendar-viewport "Sat 15 14/17 7 Jobs Sun 16 42/48 2 Jobs Mon 17 Tue 18 Wed 19 Thu 20 Fri 21 Sat …" at bounding box center [346, 395] width 693 height 660
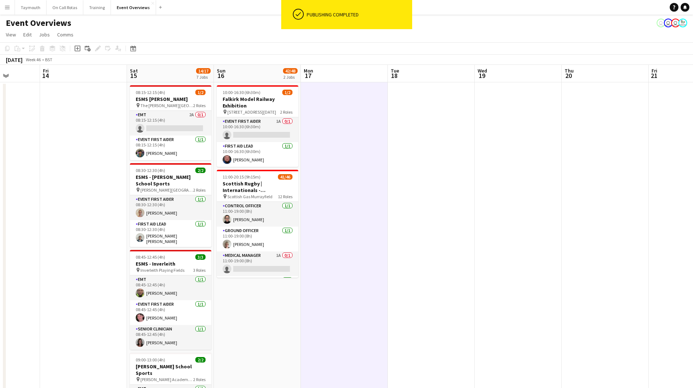
drag, startPoint x: 374, startPoint y: 280, endPoint x: 450, endPoint y: 279, distance: 75.7
click at [450, 279] on app-calendar-viewport "Tue 11 Wed 12 Thu 13 Fri 14 Sat 15 14/17 7 Jobs Sun 16 42/48 2 Jobs Mon 17 Tue …" at bounding box center [346, 395] width 693 height 660
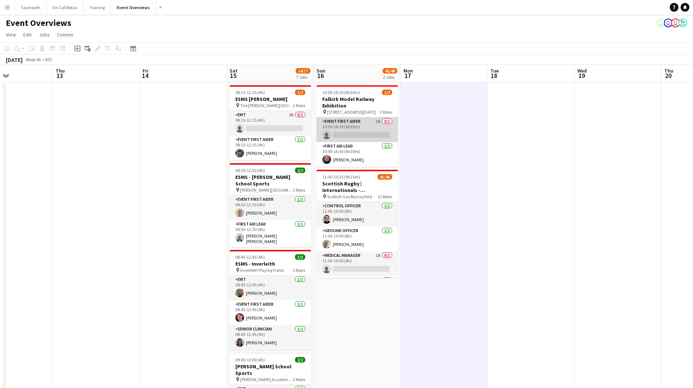
click at [350, 125] on app-card-role "Event First Aider 1A 0/1 10:00-16:30 (6h30m) single-neutral-actions" at bounding box center [358, 129] width 82 height 25
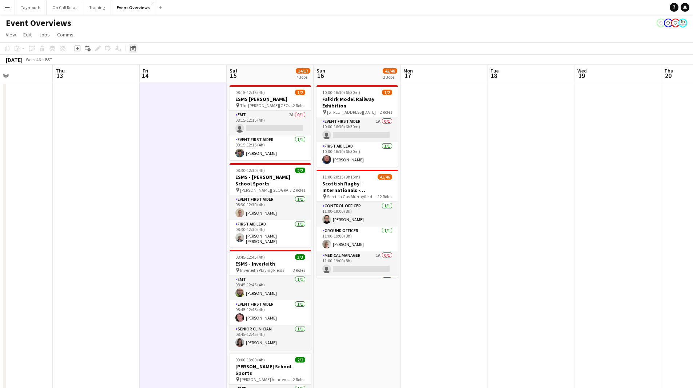
click at [134, 48] on icon "Date picker" at bounding box center [133, 48] width 6 height 6
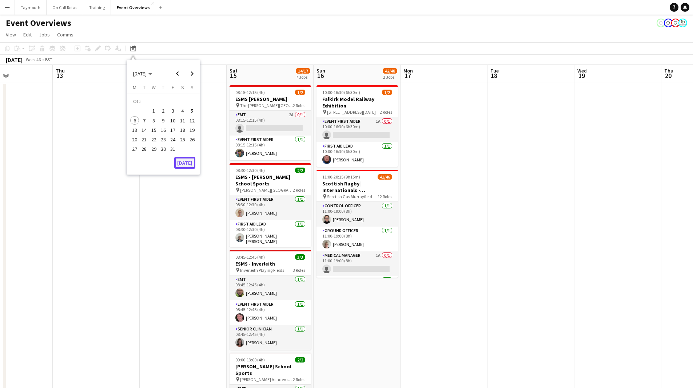
click at [183, 162] on button "[DATE]" at bounding box center [184, 163] width 21 height 12
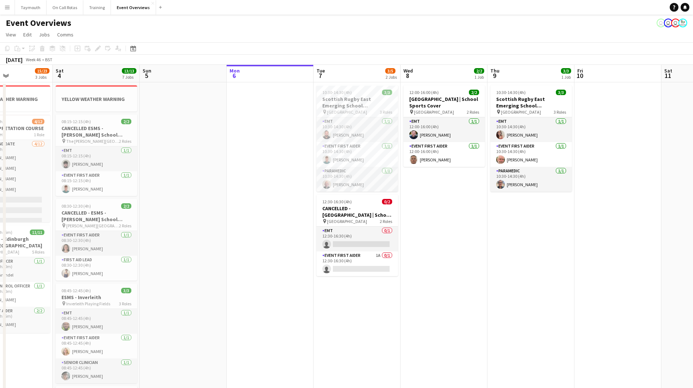
scroll to position [0, 250]
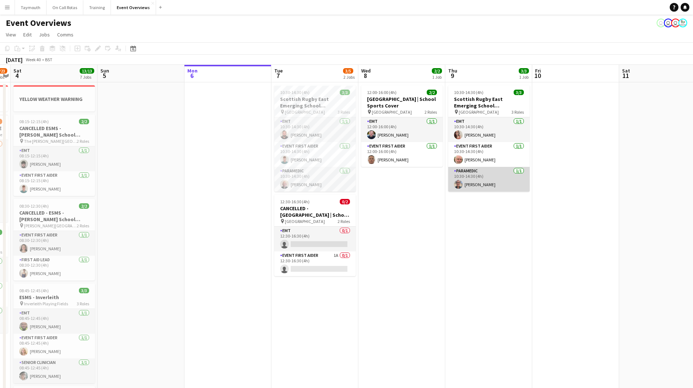
click at [492, 186] on app-card-role "Paramedic [DATE] 10:30-14:30 (4h) [PERSON_NAME]" at bounding box center [489, 179] width 82 height 25
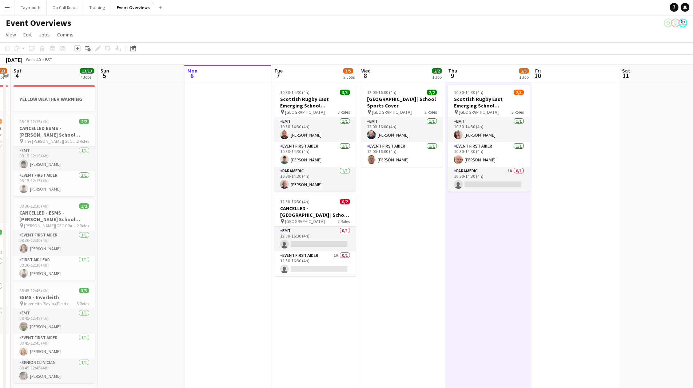
drag, startPoint x: 487, startPoint y: 182, endPoint x: 547, endPoint y: 152, distance: 66.7
click at [487, 182] on app-card-role "Paramedic 1A 0/1 10:30-14:30 (4h) single-neutral-actions" at bounding box center [489, 179] width 82 height 25
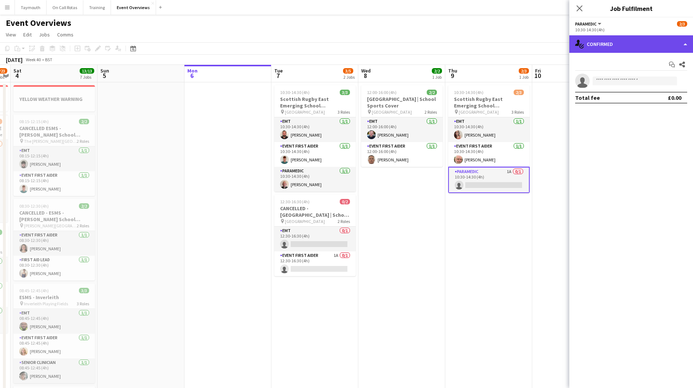
click at [640, 43] on div "single-neutral-actions-check-2 Confirmed" at bounding box center [632, 43] width 124 height 17
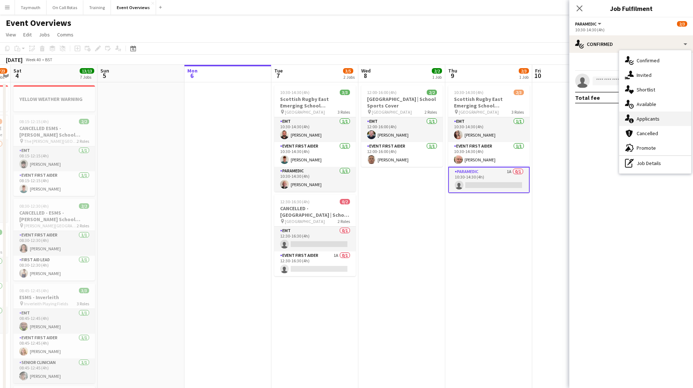
click at [652, 122] on span "Applicants" at bounding box center [648, 118] width 23 height 7
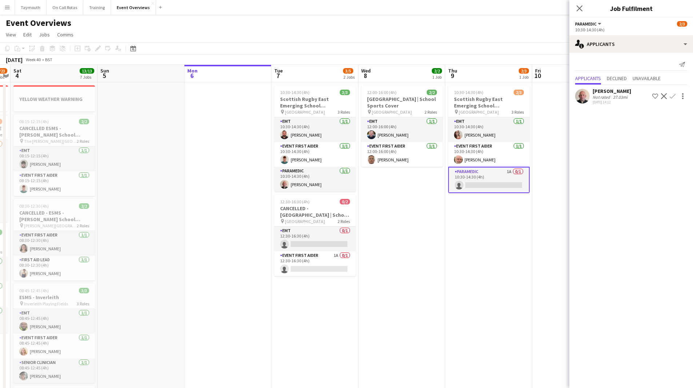
click at [671, 97] on app-icon "Confirm" at bounding box center [673, 96] width 6 height 6
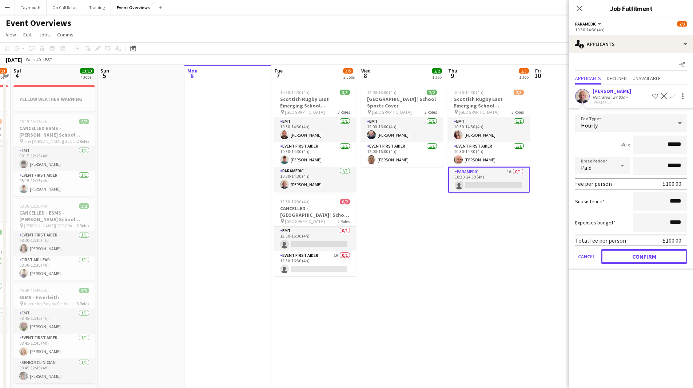
drag, startPoint x: 633, startPoint y: 256, endPoint x: 574, endPoint y: 256, distance: 58.6
click at [632, 256] on button "Confirm" at bounding box center [644, 256] width 86 height 15
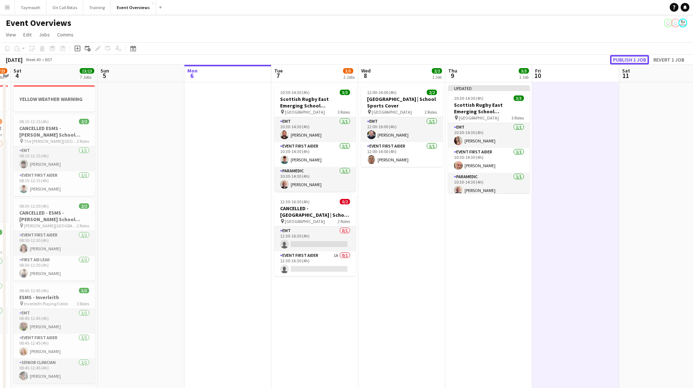
click at [634, 55] on button "Publish 1 job" at bounding box center [629, 59] width 39 height 9
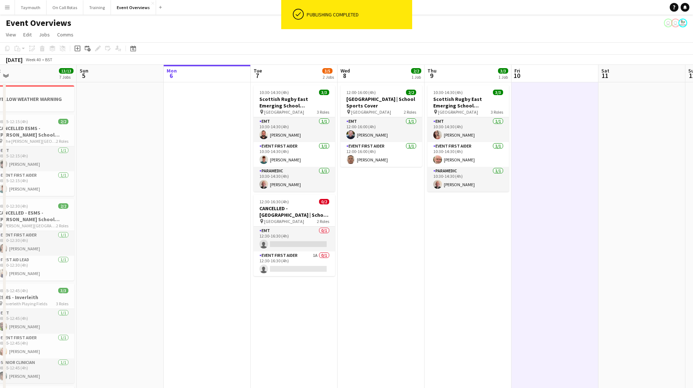
drag, startPoint x: 563, startPoint y: 253, endPoint x: 146, endPoint y: 256, distance: 417.9
click at [149, 258] on app-calendar-viewport "Wed 1 Thu 2 Fri 3 15/23 3 Jobs Sat 4 13/13 7 Jobs Sun 5 Mon 6 Tue 7 3/5 2 Jobs …" at bounding box center [346, 395] width 693 height 660
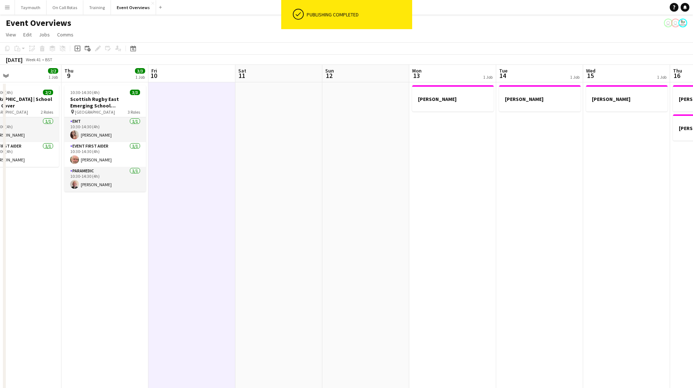
drag, startPoint x: 329, startPoint y: 261, endPoint x: 164, endPoint y: 252, distance: 165.1
click at [28, 259] on app-calendar-viewport "Mon 6 Tue 7 3/5 2 Jobs Wed 8 2/2 1 Job Thu 9 3/3 1 Job Fri 10 Sat 11 Sun 12 Mon…" at bounding box center [346, 395] width 693 height 660
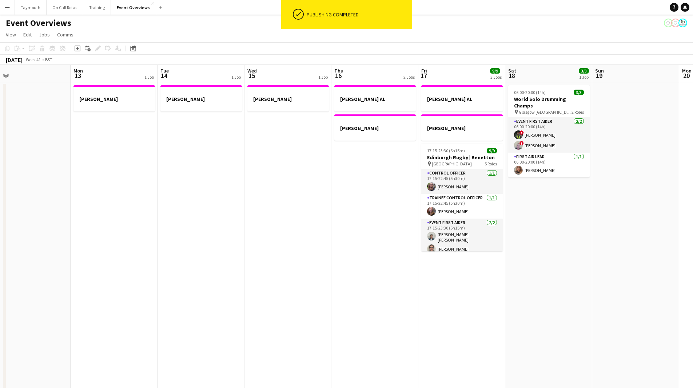
drag, startPoint x: 216, startPoint y: 264, endPoint x: 68, endPoint y: 265, distance: 148.5
click at [68, 265] on app-calendar-viewport "Thu 9 3/3 1 Job Fri 10 Sat 11 Sun 12 Mon 13 1 Job Tue 14 1 Job Wed 15 1 Job Thu…" at bounding box center [346, 395] width 693 height 660
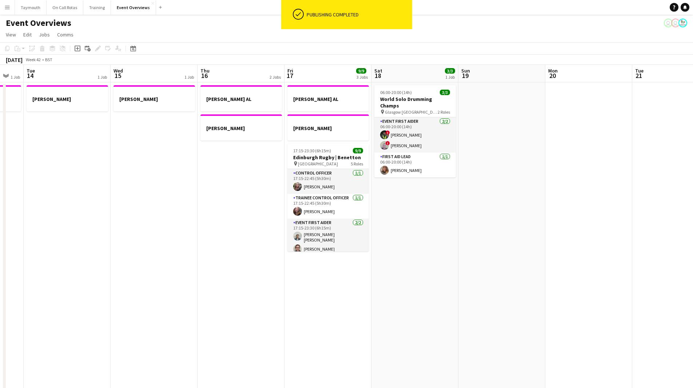
drag, startPoint x: 447, startPoint y: 254, endPoint x: 682, endPoint y: 243, distance: 236.1
click at [693, 240] on html "ok-circled Publishing completed Menu Boards Boards Boards All jobs Status Workf…" at bounding box center [346, 362] width 693 height 725
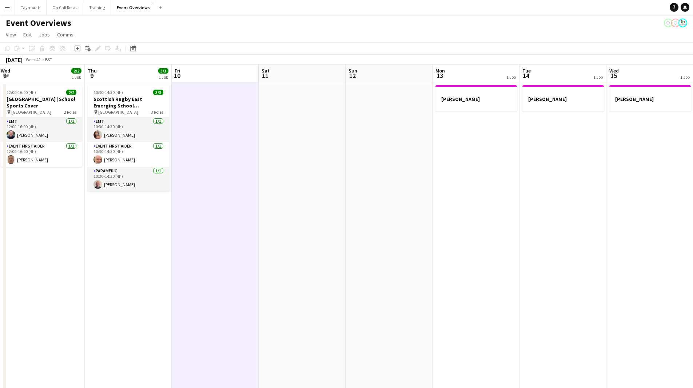
drag, startPoint x: 355, startPoint y: 245, endPoint x: 474, endPoint y: 221, distance: 121.6
click at [474, 221] on app-calendar-viewport "Mon 6 Tue 7 3/5 2 Jobs Wed 8 2/2 1 Job Thu 9 3/3 1 Job Fri 10 Sat 11 Sun 12 Mon…" at bounding box center [346, 395] width 693 height 660
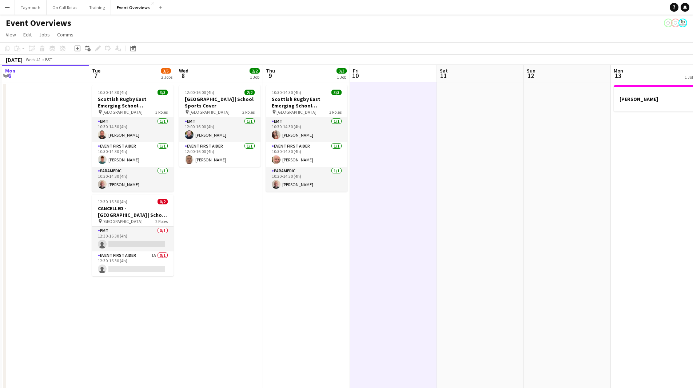
scroll to position [0, 170]
drag, startPoint x: 201, startPoint y: 292, endPoint x: 284, endPoint y: 288, distance: 83.5
click at [284, 288] on app-calendar-viewport "Sat 4 13/13 7 Jobs Sun 5 Mon 6 Tue 7 3/5 2 Jobs Wed 8 2/2 1 Job Thu 9 3/3 1 Job…" at bounding box center [346, 395] width 693 height 660
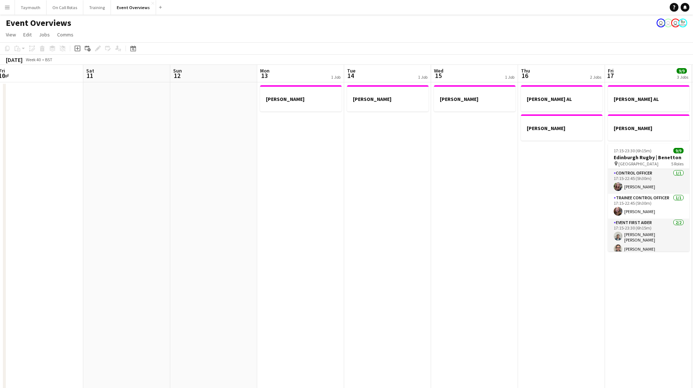
drag, startPoint x: 408, startPoint y: 290, endPoint x: 0, endPoint y: 273, distance: 408.1
click at [0, 273] on app-calendar-viewport "Tue 7 3/5 2 Jobs Wed 8 2/2 1 Job Thu 9 3/3 1 Job Fri 10 Sat 11 Sun 12 Mon 13 1 …" at bounding box center [346, 395] width 693 height 660
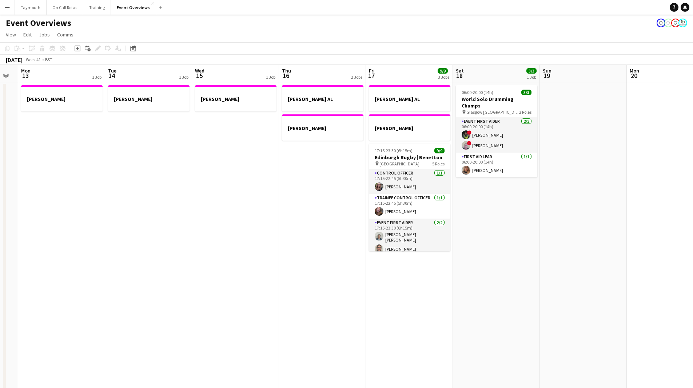
scroll to position [0, 210]
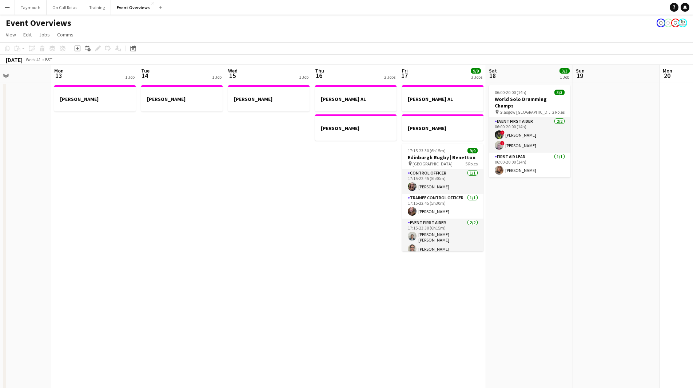
drag, startPoint x: 47, startPoint y: 273, endPoint x: -26, endPoint y: 258, distance: 74.0
click at [0, 258] on html "Menu Boards Boards Boards All jobs Status Workforce Workforce My Workforce Recr…" at bounding box center [346, 362] width 693 height 725
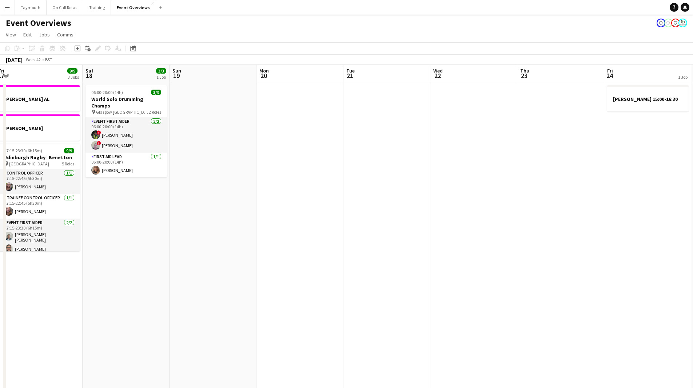
drag, startPoint x: 456, startPoint y: 268, endPoint x: 294, endPoint y: 266, distance: 161.6
click at [206, 274] on app-calendar-viewport "Tue 14 1 Job Wed 15 1 Job Thu 16 2 Jobs Fri 17 9/9 3 Jobs Sat 18 3/3 1 Job Sun …" at bounding box center [346, 395] width 693 height 660
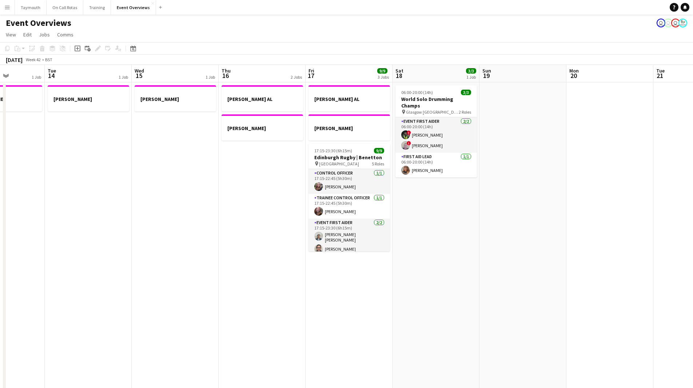
drag, startPoint x: 336, startPoint y: 262, endPoint x: 500, endPoint y: 270, distance: 164.0
click at [500, 270] on app-calendar-viewport "Sat 11 Sun 12 Mon 13 1 Job Tue 14 1 Job Wed 15 1 Job Thu 16 2 Jobs Fri 17 9/9 3…" at bounding box center [346, 395] width 693 height 660
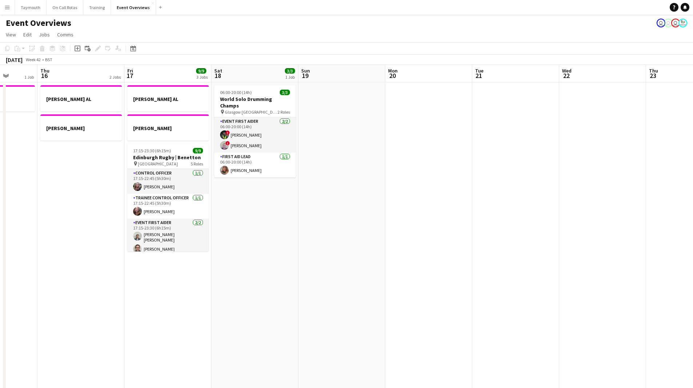
scroll to position [0, 228]
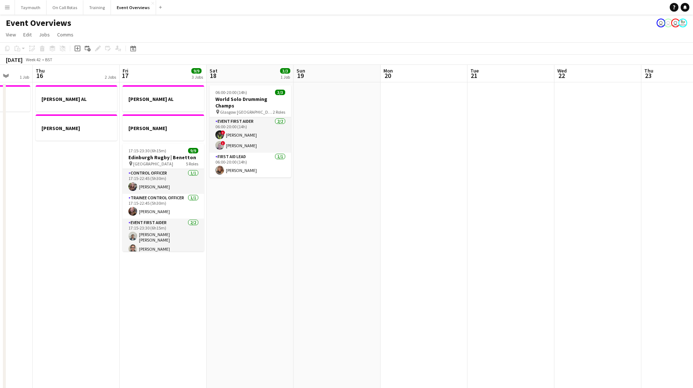
drag, startPoint x: 497, startPoint y: 270, endPoint x: 284, endPoint y: 275, distance: 213.4
click at [284, 275] on app-calendar-viewport "Mon 13 1 Job Tue 14 1 Job Wed 15 1 Job Thu 16 2 Jobs Fri 17 9/9 3 Jobs Sat 18 3…" at bounding box center [346, 395] width 693 height 660
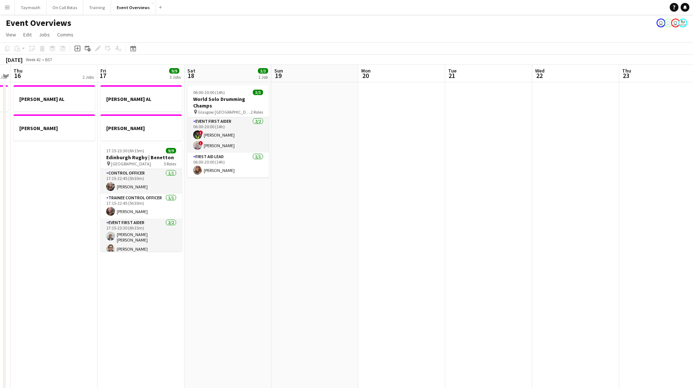
drag, startPoint x: 367, startPoint y: 250, endPoint x: 162, endPoint y: 253, distance: 205.3
click at [161, 256] on app-calendar-viewport "Mon 13 1 Job Tue 14 1 Job Wed 15 1 Job Thu 16 2 Jobs Fri 17 9/9 3 Jobs Sat 18 3…" at bounding box center [346, 395] width 693 height 660
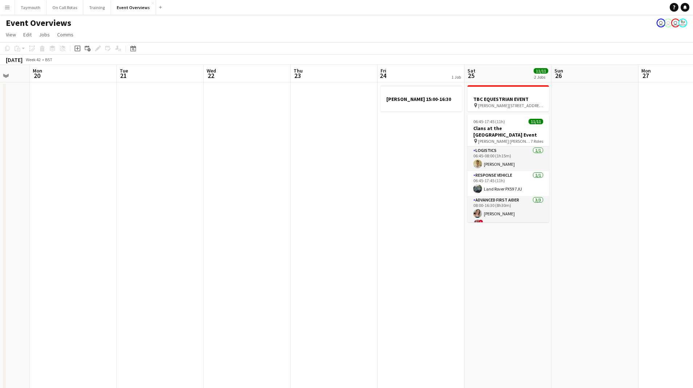
drag, startPoint x: 322, startPoint y: 266, endPoint x: 232, endPoint y: 265, distance: 90.7
click at [232, 265] on app-calendar-viewport "Fri 17 9/9 3 Jobs Sat 18 3/3 1 Job Sun 19 Mon 20 Tue 21 Wed 22 Thu 23 Fri 24 1 …" at bounding box center [346, 395] width 693 height 660
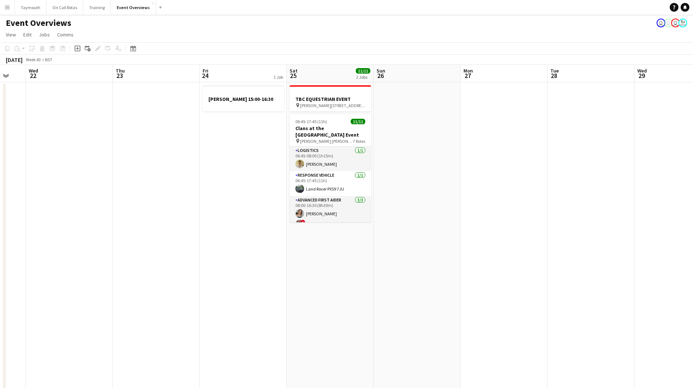
drag, startPoint x: 515, startPoint y: 253, endPoint x: 368, endPoint y: 275, distance: 148.7
click at [182, 282] on app-calendar-viewport "Sun 19 Mon 20 Tue 21 Wed 22 Thu 23 Fri 24 1 Job Sat 25 11/11 2 Jobs Sun 26 Mon …" at bounding box center [346, 395] width 693 height 660
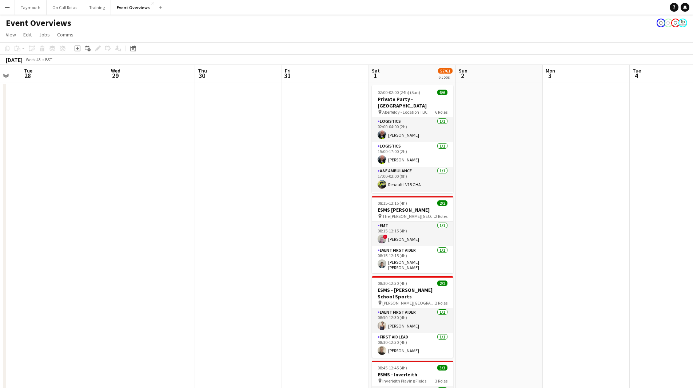
drag, startPoint x: 297, startPoint y: 293, endPoint x: 230, endPoint y: 289, distance: 67.5
click at [230, 290] on app-calendar-viewport "Sat 25 11/11 2 Jobs Sun 26 Mon 27 Tue 28 Wed 29 Thu 30 Fri 31 Sat 1 57/61 6 Job…" at bounding box center [346, 395] width 693 height 660
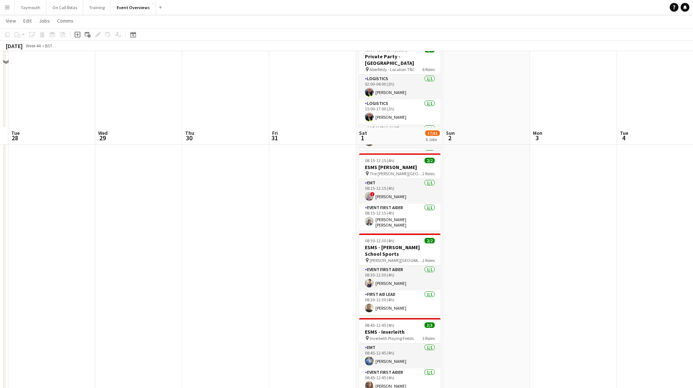
scroll to position [0, 0]
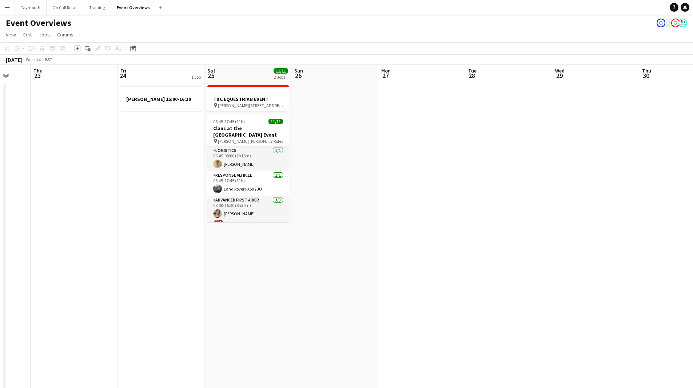
drag, startPoint x: 409, startPoint y: 293, endPoint x: 561, endPoint y: 298, distance: 151.9
click at [590, 298] on app-calendar-viewport "Mon 20 Tue 21 Wed 22 Thu 23 Fri 24 1 Job Sat 25 11/11 2 Jobs Sun 26 Mon 27 Tue …" at bounding box center [346, 395] width 693 height 660
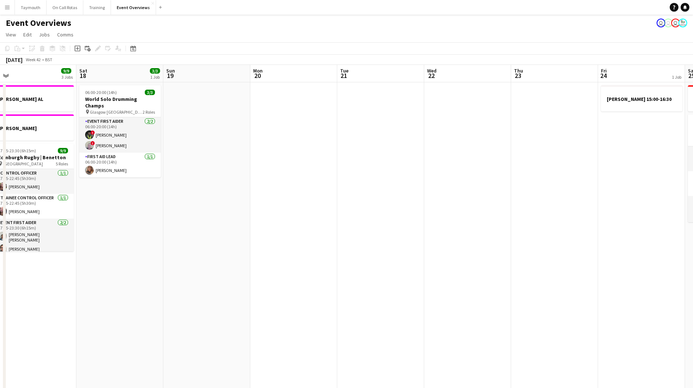
drag, startPoint x: 179, startPoint y: 287, endPoint x: 698, endPoint y: 259, distance: 519.8
click at [693, 259] on html "Menu Boards Boards Boards All jobs Status Workforce Workforce My Workforce Recr…" at bounding box center [346, 362] width 693 height 725
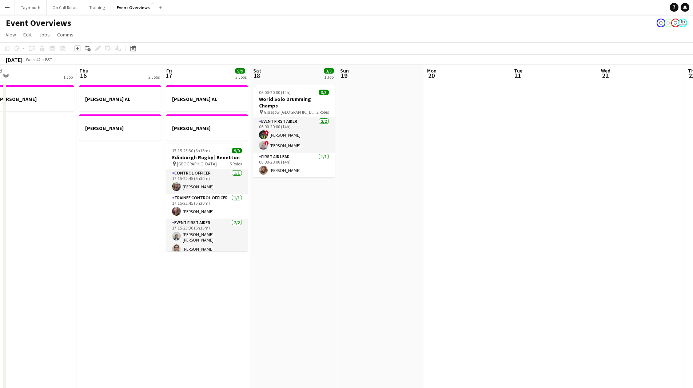
scroll to position [0, 155]
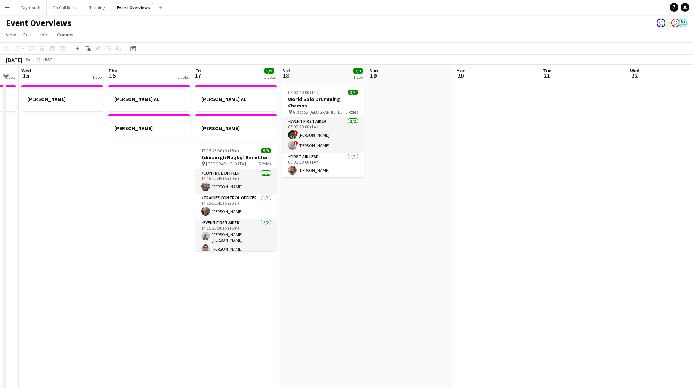
click at [543, 262] on app-calendar-viewport "Mon 13 1 Job Tue 14 1 Job Wed 15 1 Job Thu 16 2 Jobs Fri 17 9/9 3 Jobs Sat 18 3…" at bounding box center [346, 395] width 693 height 660
